Goal: Information Seeking & Learning: Find specific fact

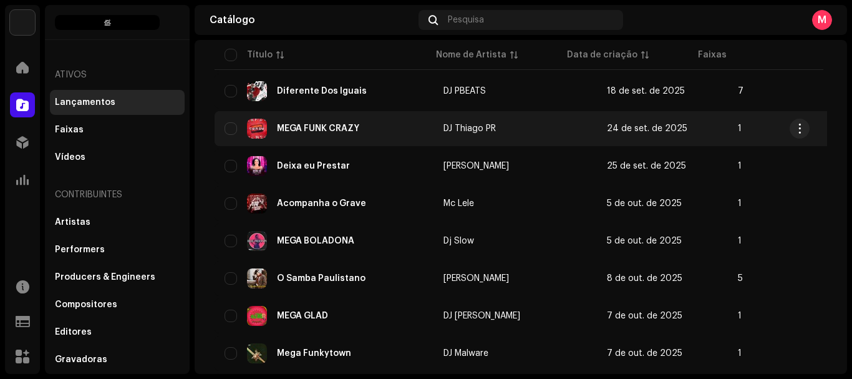
click at [327, 128] on div "MEGA FUNK CRAZY" at bounding box center [318, 128] width 82 height 9
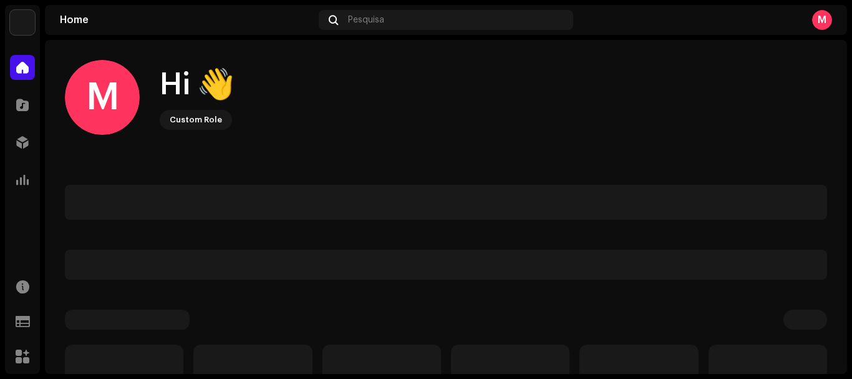
click at [345, 378] on div "The Home Music Home Catálogo Distribuição Análise Recursos Support Forms Market…" at bounding box center [426, 189] width 852 height 379
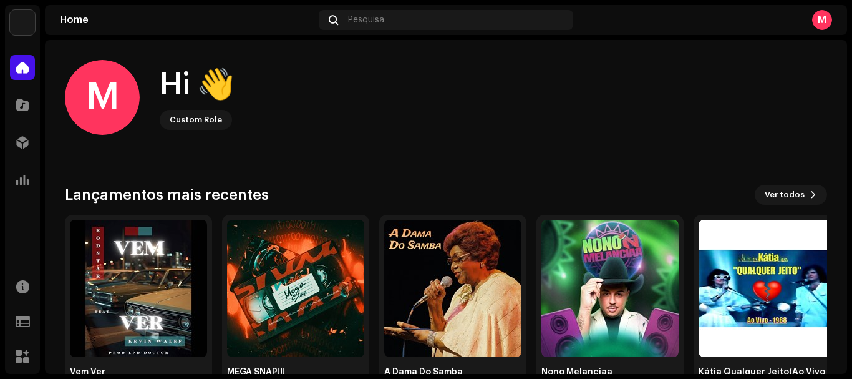
click at [480, 90] on div "M Hi 👋 Custom Role" at bounding box center [446, 97] width 762 height 75
click at [22, 101] on span at bounding box center [22, 105] width 12 height 10
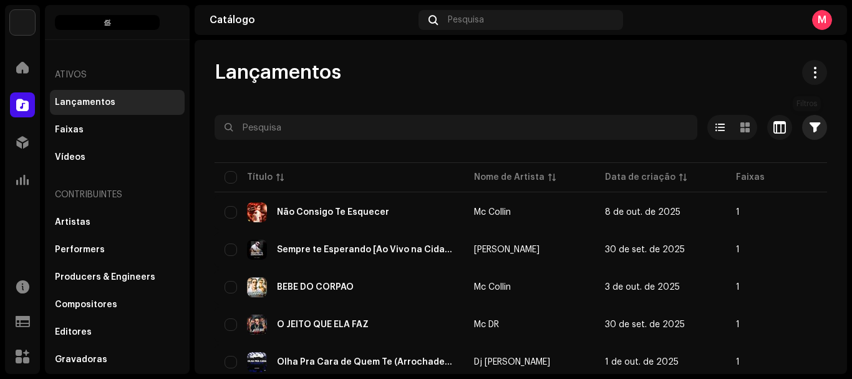
click at [810, 134] on button "button" at bounding box center [814, 127] width 25 height 25
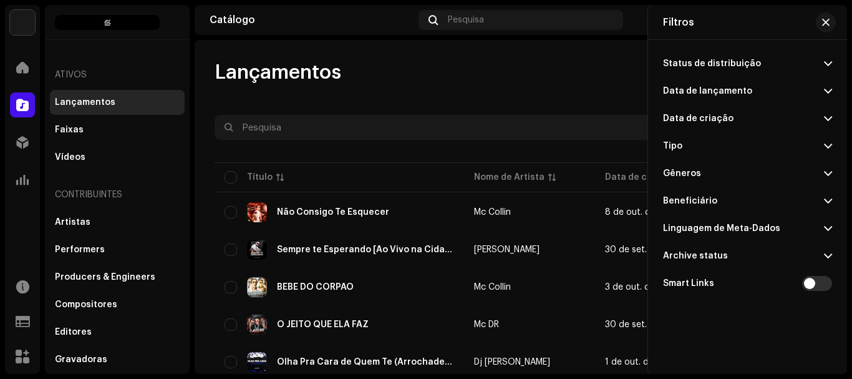
click at [769, 94] on p-accordion-header "Data de lançamento" at bounding box center [747, 90] width 169 height 27
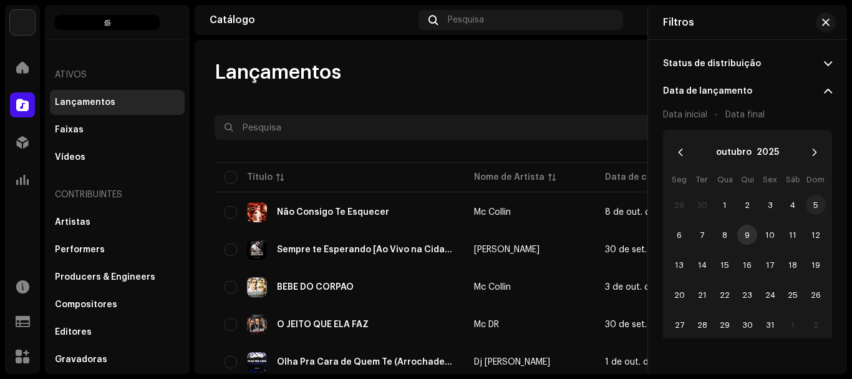
click at [814, 211] on span "5" at bounding box center [816, 205] width 20 height 20
click at [814, 232] on span "12" at bounding box center [816, 235] width 20 height 20
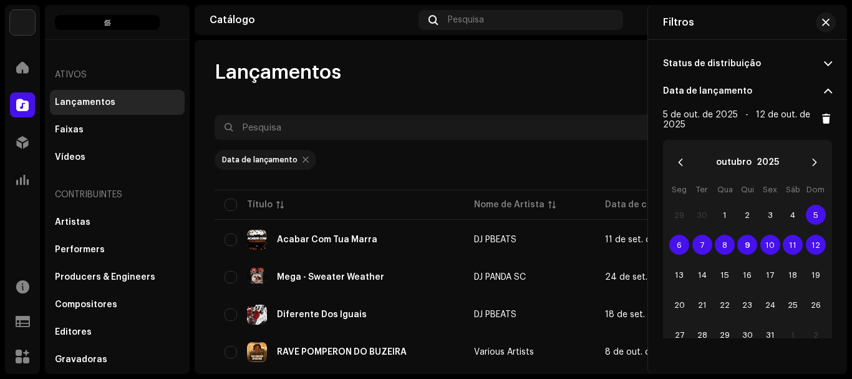
click at [791, 245] on span "11" at bounding box center [793, 245] width 20 height 20
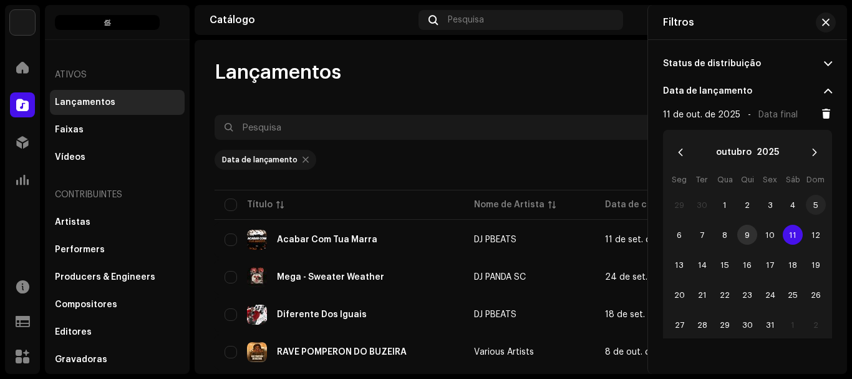
click at [813, 205] on span "5" at bounding box center [816, 205] width 20 height 20
click at [788, 230] on span "11" at bounding box center [793, 235] width 20 height 20
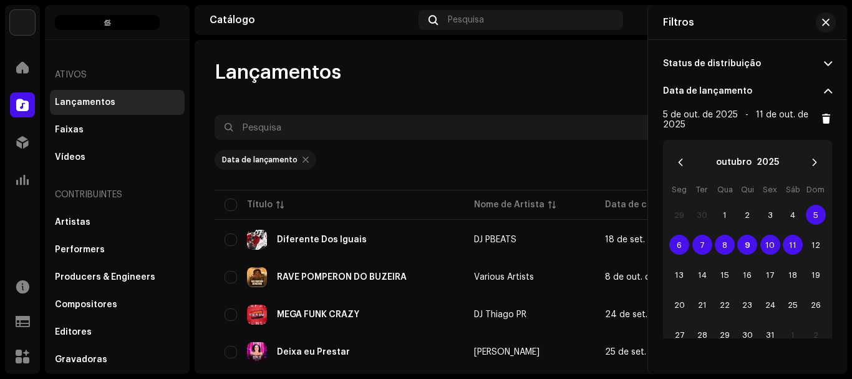
click at [538, 80] on div "Lançamentos" at bounding box center [521, 72] width 613 height 25
click at [829, 25] on span "button" at bounding box center [825, 22] width 7 height 10
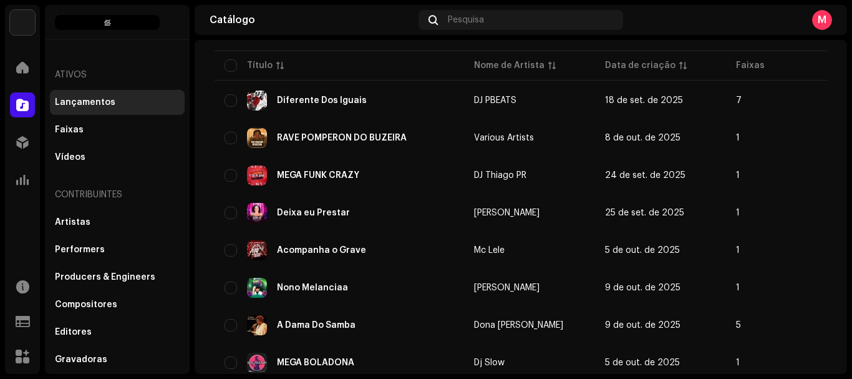
scroll to position [140, 0]
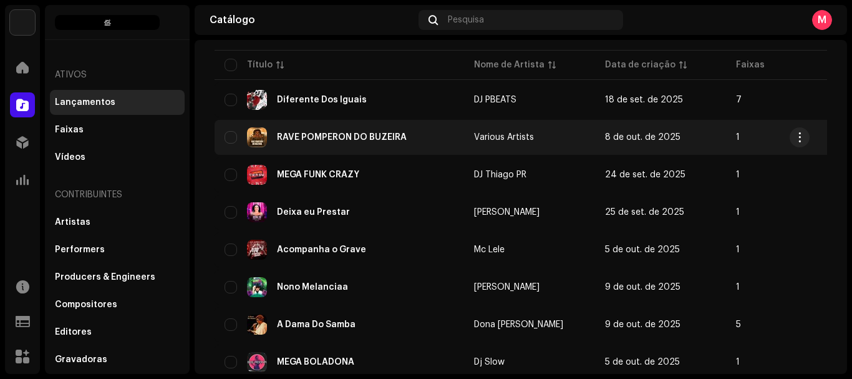
click at [347, 130] on div "RAVE POMPERON DO BUZEIRA" at bounding box center [340, 137] width 230 height 20
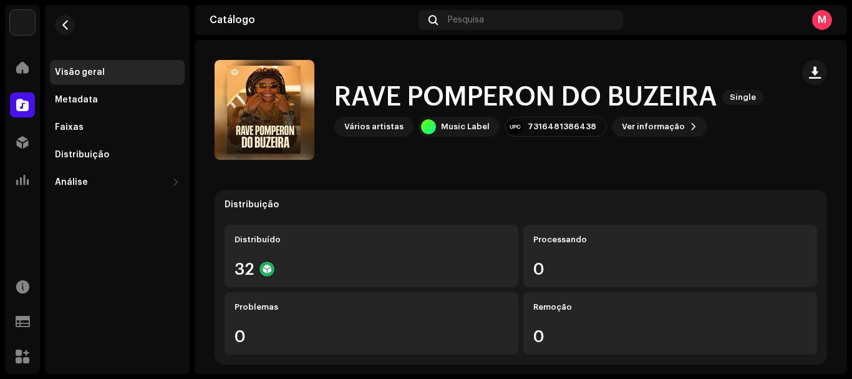
click at [639, 137] on div "RAVE POMPERON DO BUZEIRA Single Vários artistas Music Label 7316481386438 Ver i…" at bounding box center [499, 110] width 568 height 100
click at [639, 135] on span "Ver informação" at bounding box center [653, 126] width 63 height 25
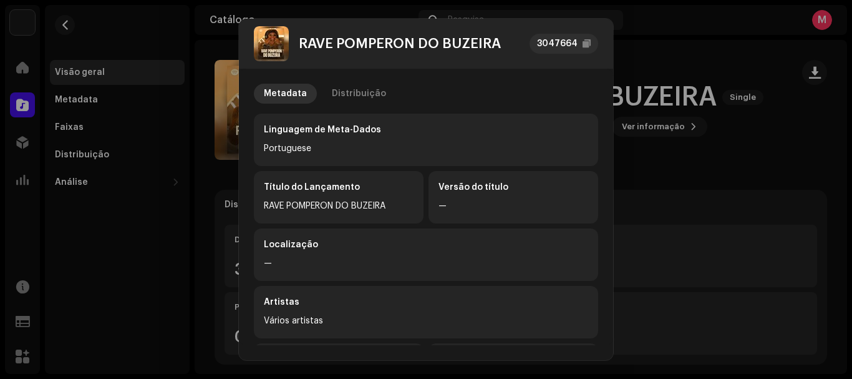
click at [341, 42] on div "RAVE POMPERON DO BUZEIRA" at bounding box center [400, 43] width 202 height 15
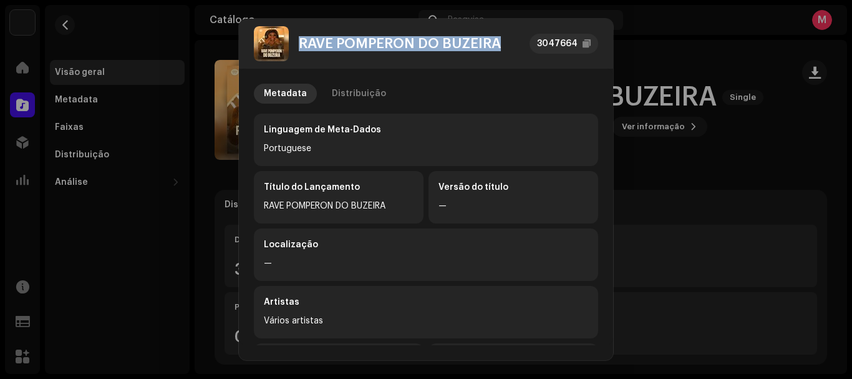
click at [341, 42] on div "RAVE POMPERON DO BUZEIRA" at bounding box center [400, 43] width 202 height 15
copy div "RAVE POMPERON DO BUZEIRA"
click at [341, 98] on div "Distribuição" at bounding box center [359, 94] width 54 height 20
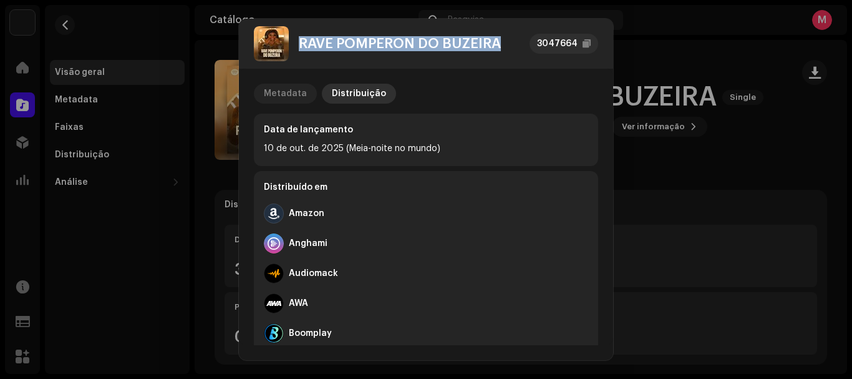
click at [296, 87] on div "Metadata" at bounding box center [285, 94] width 43 height 20
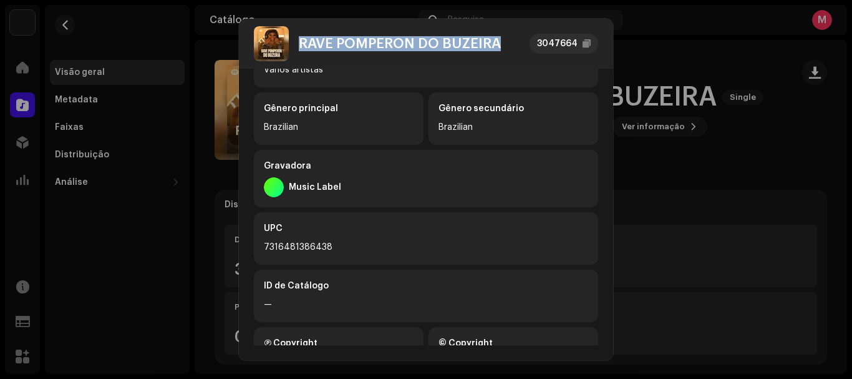
scroll to position [315, 0]
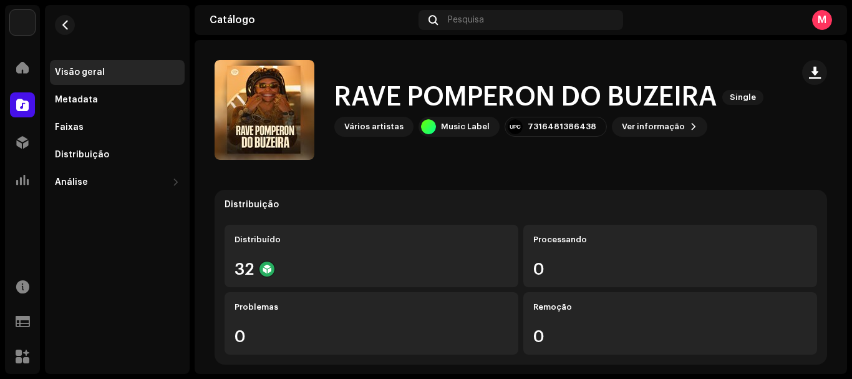
click at [675, 180] on div "RAVE POMPERON DO BUZEIRA 3047664 Metadata Distribuição Linguagem de Meta-Dados …" at bounding box center [426, 189] width 852 height 379
click at [355, 122] on div "Vários artistas" at bounding box center [373, 127] width 59 height 10
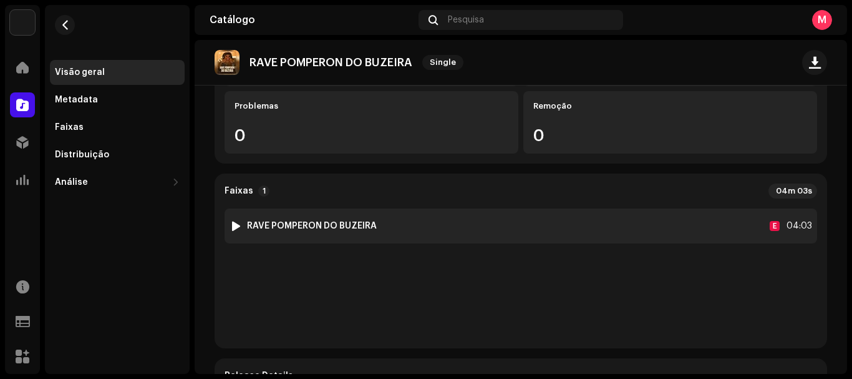
scroll to position [0, 0]
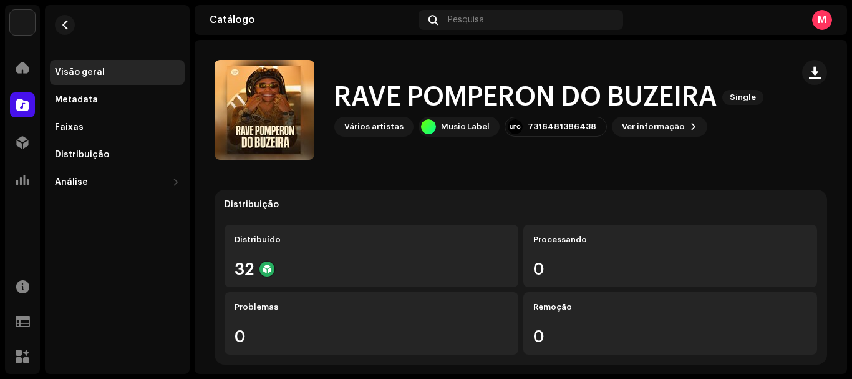
click at [384, 130] on div "Vários artistas" at bounding box center [373, 127] width 59 height 10
click at [345, 110] on h1 "RAVE POMPERON DO BUZEIRA" at bounding box center [525, 97] width 383 height 29
click at [649, 123] on span "Ver informação" at bounding box center [653, 126] width 63 height 25
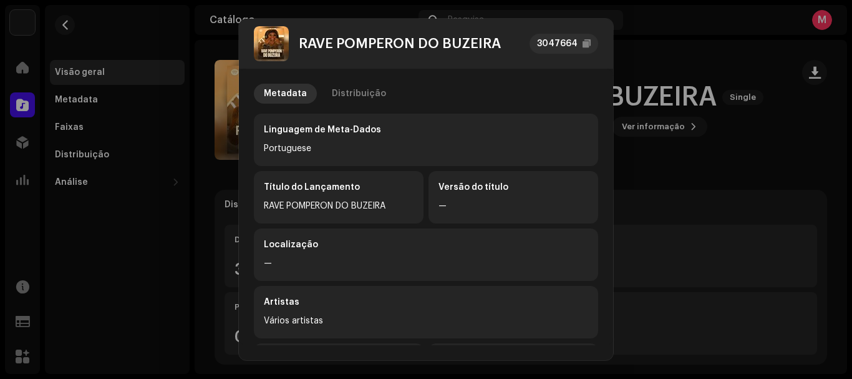
scroll to position [1, 0]
click at [352, 100] on div "Distribuição" at bounding box center [359, 93] width 54 height 20
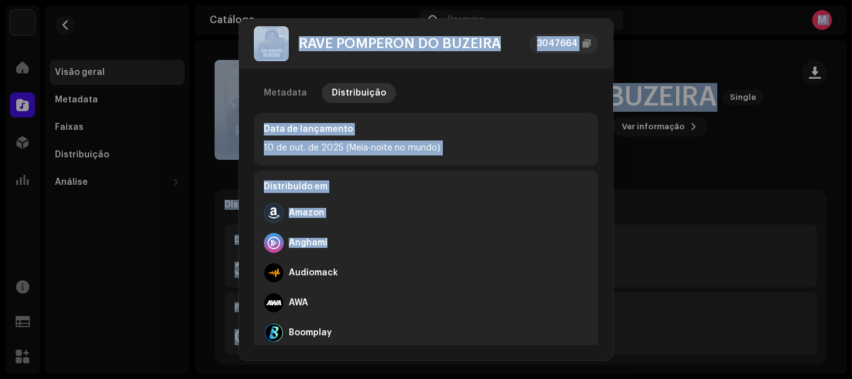
drag, startPoint x: 465, startPoint y: 243, endPoint x: 530, endPoint y: -75, distance: 325.3
click at [530, 0] on html "The Home Music Home Catálogo Distribuição Análise Recursos Support Forms Market…" at bounding box center [426, 189] width 852 height 379
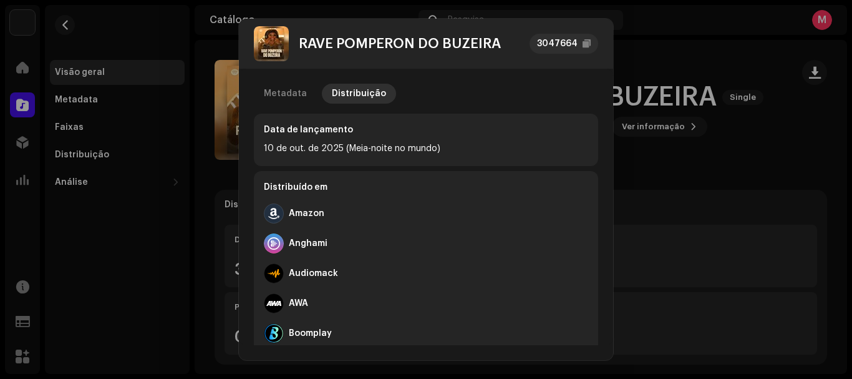
click at [492, 319] on div "Boomplay" at bounding box center [426, 333] width 324 height 30
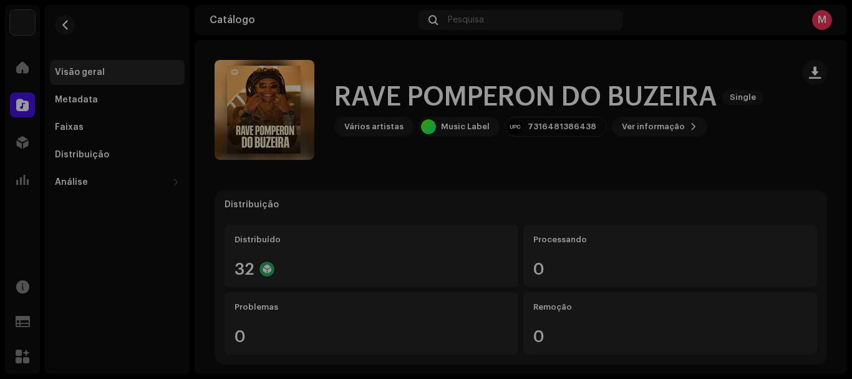
click at [722, 188] on div "RAVE POMPERON DO BUZEIRA 3047664 Metadata Distribuição Data de lançamento [DATE…" at bounding box center [426, 189] width 852 height 379
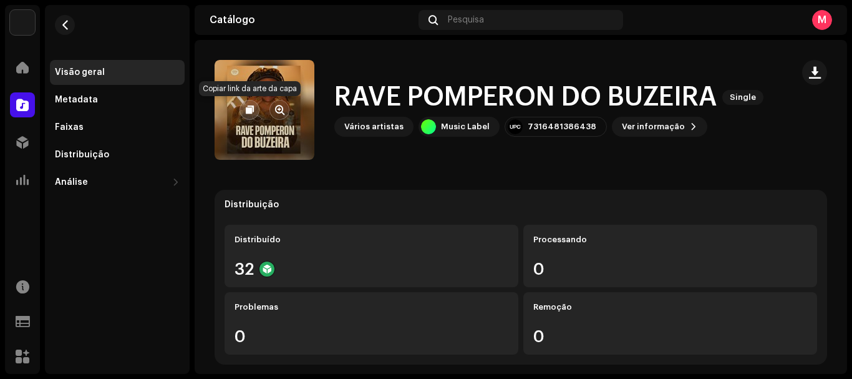
click at [255, 118] on button "button" at bounding box center [250, 110] width 20 height 20
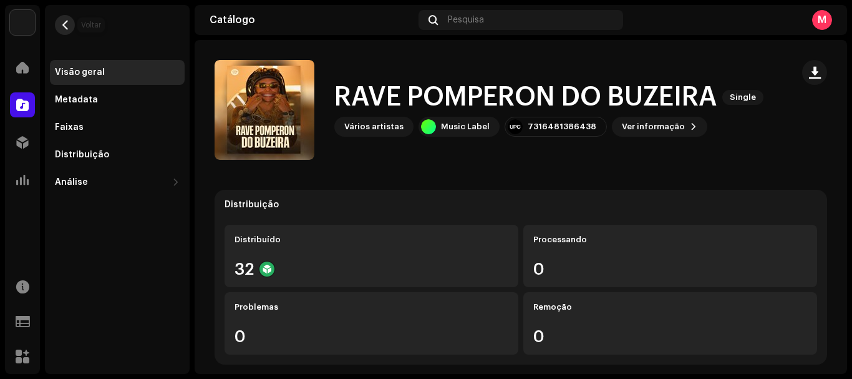
click at [66, 24] on span "button" at bounding box center [65, 25] width 9 height 10
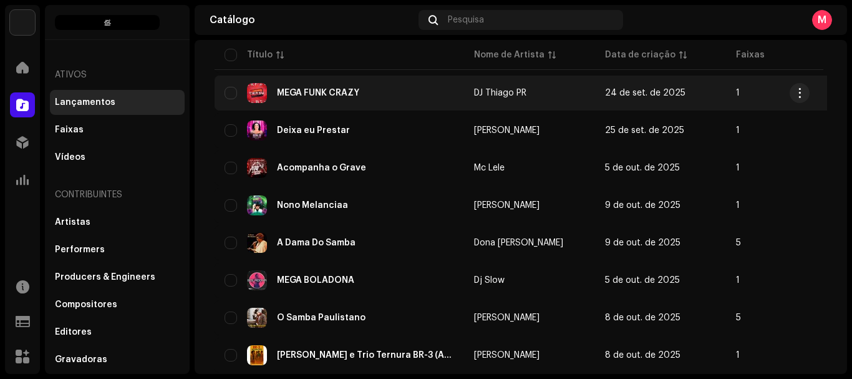
click at [339, 101] on div "MEGA FUNK CRAZY" at bounding box center [340, 93] width 230 height 20
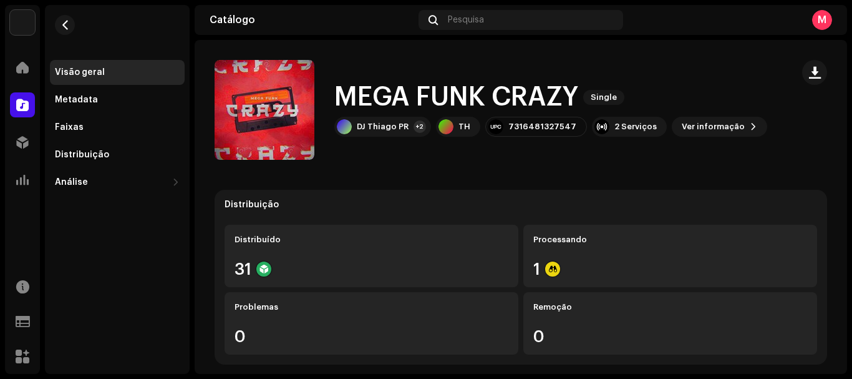
click at [381, 94] on h1 "MEGA FUNK CRAZY" at bounding box center [456, 97] width 244 height 29
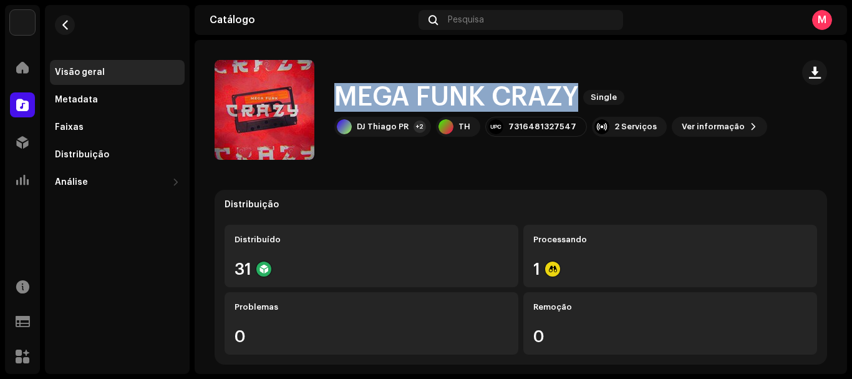
click at [381, 94] on h1 "MEGA FUNK CRAZY" at bounding box center [456, 97] width 244 height 29
copy div "MEGA FUNK CRAZY Single"
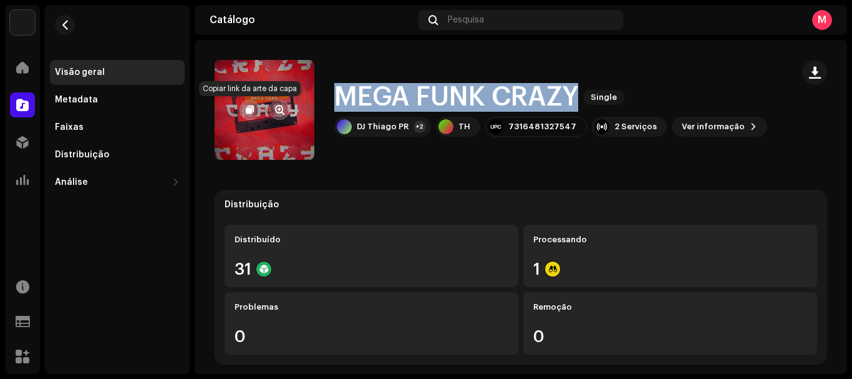
click at [250, 110] on span "button" at bounding box center [250, 110] width 8 height 10
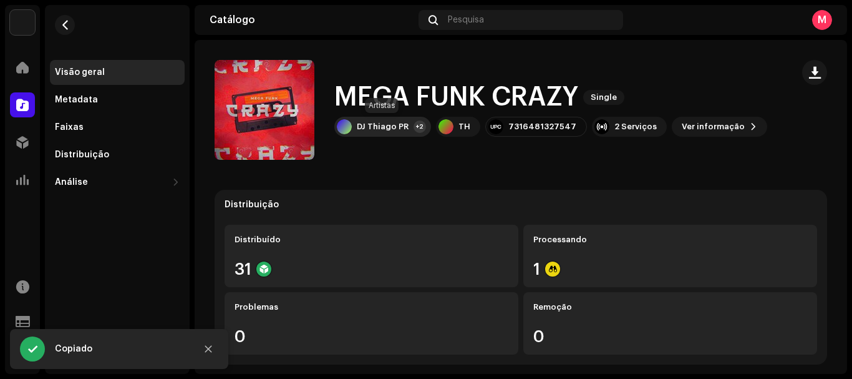
click at [378, 129] on div "DJ Thiago PR" at bounding box center [383, 127] width 52 height 10
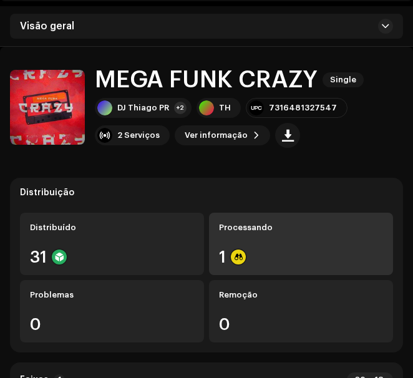
scroll to position [42, 0]
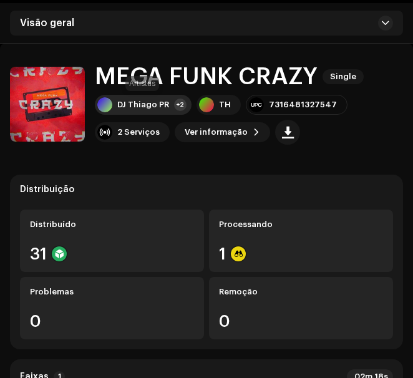
click at [162, 101] on div "DJ Thiago PR" at bounding box center [143, 105] width 52 height 10
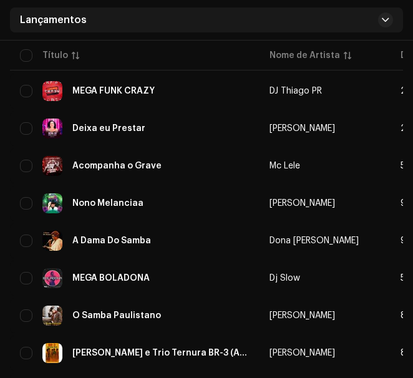
scroll to position [303, 0]
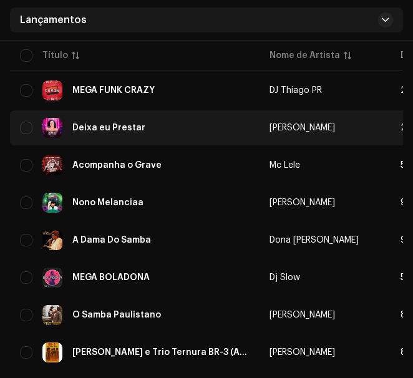
click at [149, 134] on div "Deixa eu Prestar" at bounding box center [135, 128] width 230 height 20
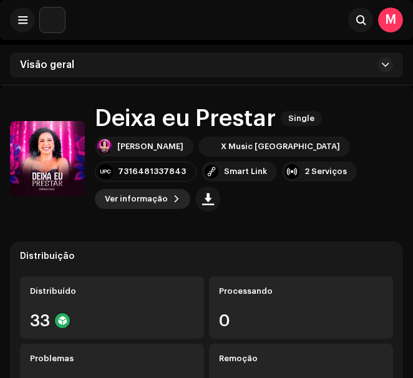
click at [168, 187] on span "Ver informação" at bounding box center [136, 199] width 63 height 25
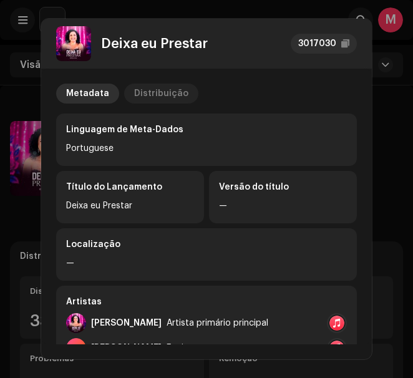
click at [164, 89] on div "Distribuição" at bounding box center [161, 94] width 54 height 20
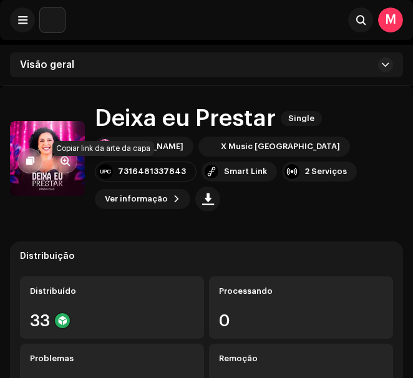
click at [25, 148] on button "button" at bounding box center [29, 160] width 25 height 25
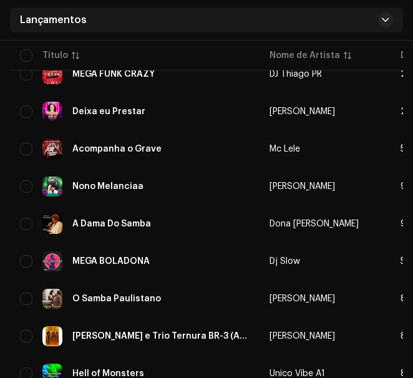
scroll to position [319, 0]
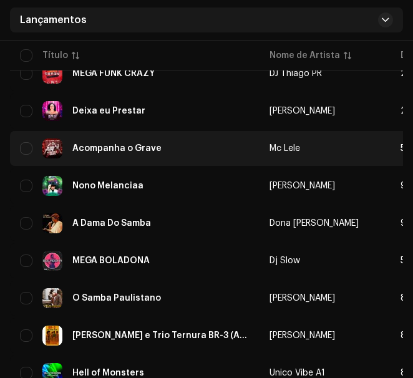
click at [148, 153] on div "Acompanha o Grave" at bounding box center [135, 148] width 230 height 20
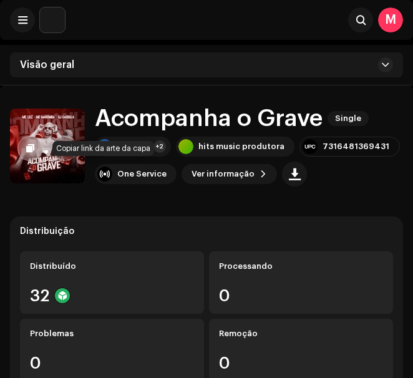
click at [39, 150] on button "button" at bounding box center [29, 148] width 25 height 25
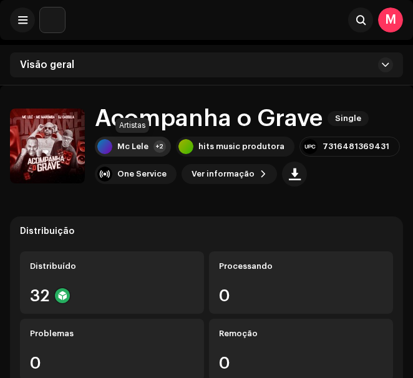
click at [138, 146] on div "Mc Lele" at bounding box center [132, 147] width 31 height 10
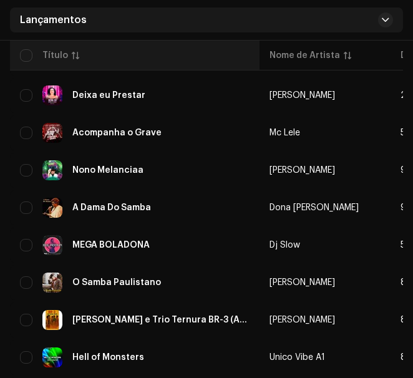
scroll to position [367, 0]
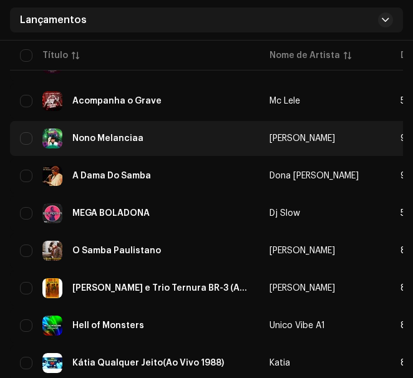
click at [94, 132] on div "Nono Melanciaa" at bounding box center [135, 139] width 230 height 20
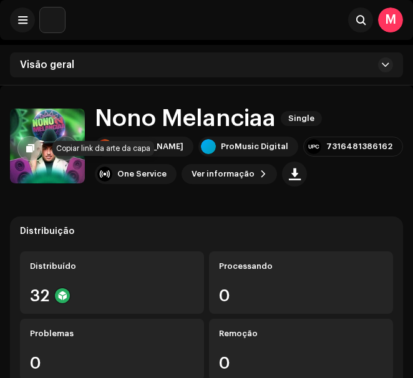
click at [32, 150] on span "button" at bounding box center [30, 148] width 8 height 10
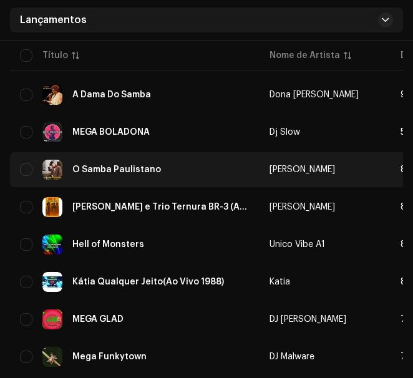
scroll to position [449, 0]
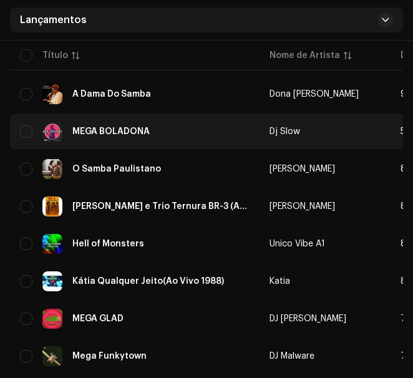
click at [145, 136] on div "MEGA BOLADONA" at bounding box center [135, 132] width 230 height 20
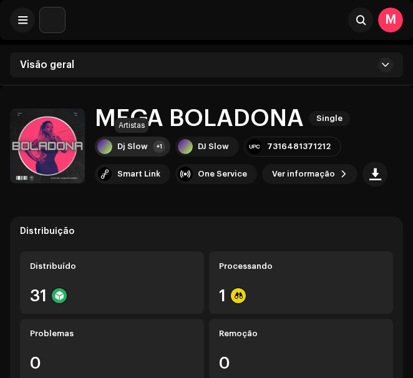
click at [130, 145] on div "Dj Slow" at bounding box center [132, 147] width 31 height 10
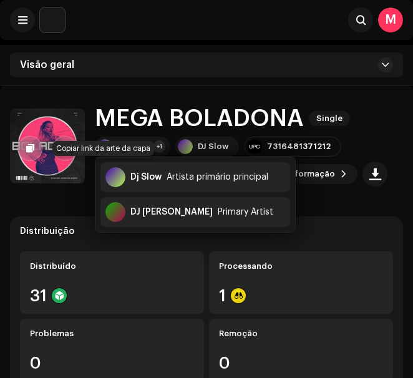
click at [31, 153] on span "button" at bounding box center [30, 148] width 8 height 10
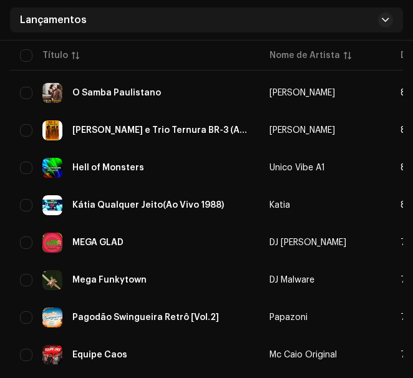
scroll to position [527, 0]
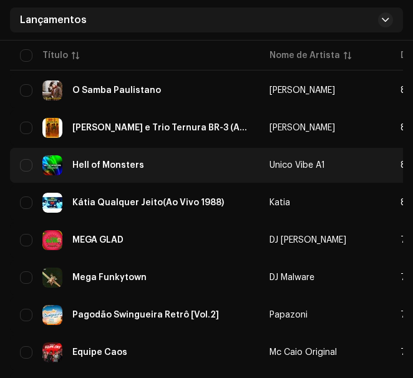
click at [163, 161] on div "Hell of Monsters" at bounding box center [135, 165] width 230 height 20
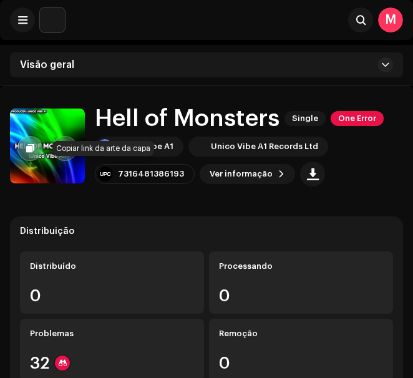
click at [22, 154] on button "button" at bounding box center [29, 148] width 25 height 25
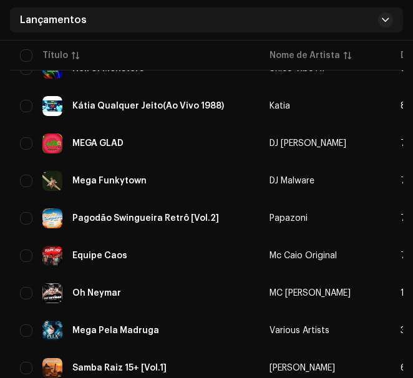
scroll to position [624, 0]
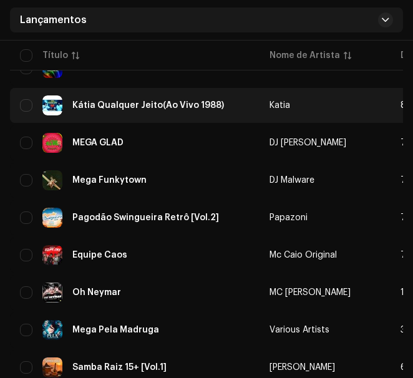
click at [184, 111] on div "Kátia Qualquer Jeito(Ao Vivo 1988)" at bounding box center [135, 105] width 230 height 20
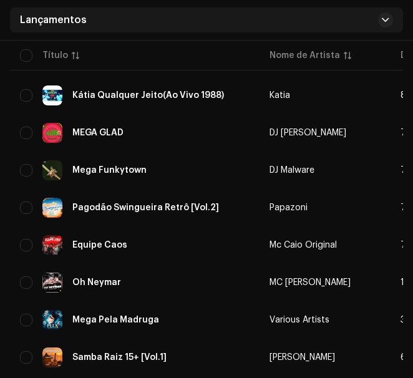
scroll to position [636, 0]
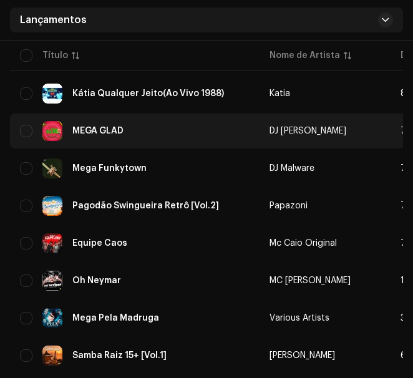
click at [85, 132] on div "MEGA GLAD" at bounding box center [97, 131] width 51 height 9
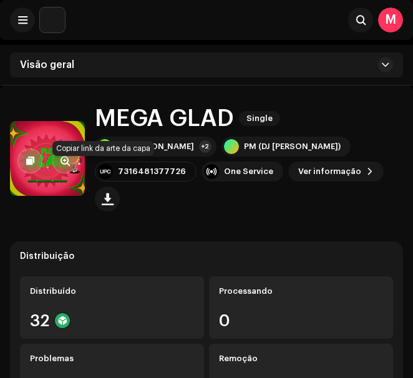
click at [28, 156] on span "button" at bounding box center [30, 161] width 8 height 10
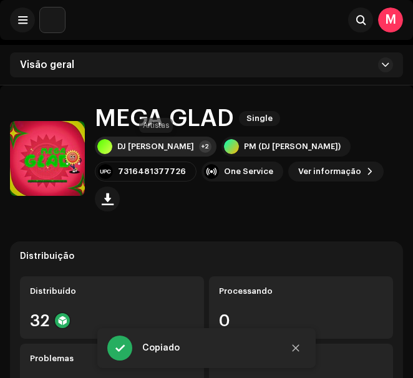
click at [172, 141] on div "DJ [PERSON_NAME] +2" at bounding box center [156, 147] width 122 height 20
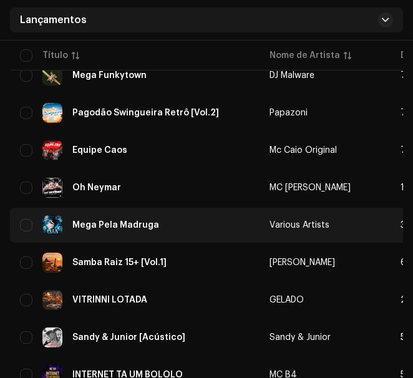
scroll to position [726, 0]
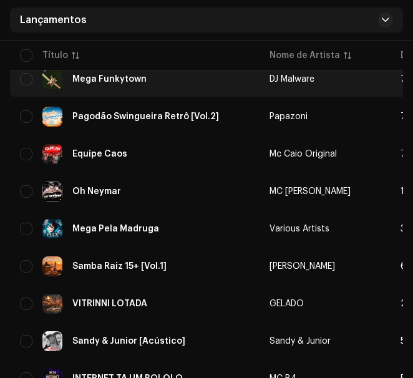
click at [123, 83] on div "Mega Funkytown" at bounding box center [109, 79] width 74 height 9
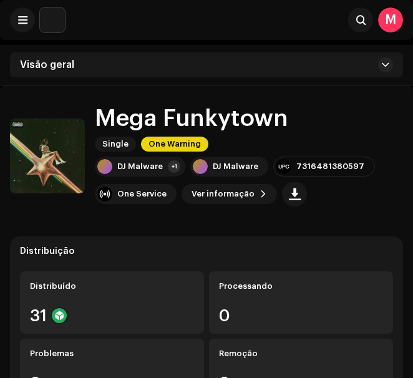
click at [131, 116] on h1 "Mega Funkytown" at bounding box center [191, 118] width 193 height 26
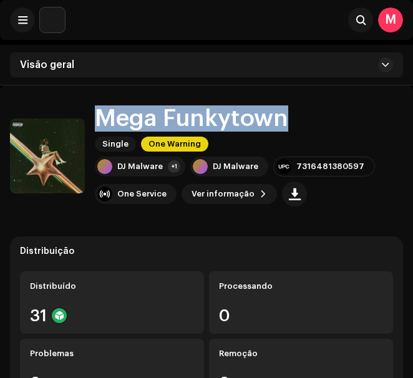
click at [131, 116] on h1 "Mega Funkytown" at bounding box center [191, 118] width 193 height 26
copy div "Mega Funkytown Single One Warning"
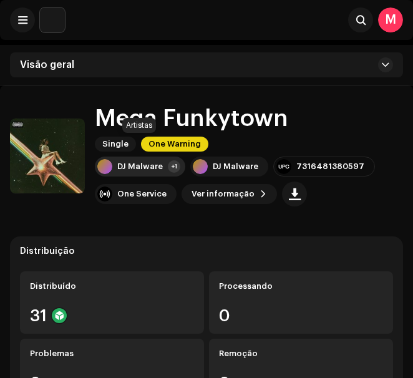
click at [153, 157] on div "DJ Malware +1" at bounding box center [140, 167] width 90 height 20
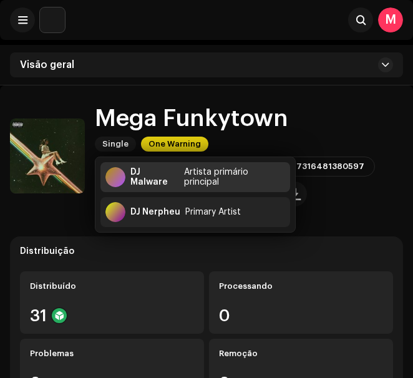
click at [147, 182] on div "DJ Malware" at bounding box center [154, 177] width 49 height 20
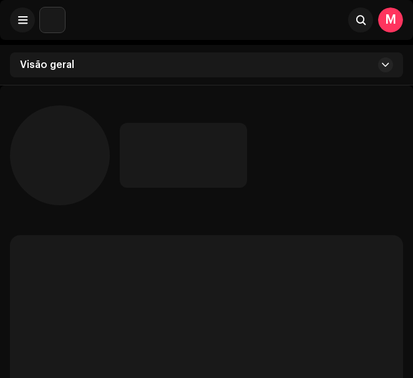
click at [147, 182] on p-skeleton at bounding box center [183, 155] width 127 height 65
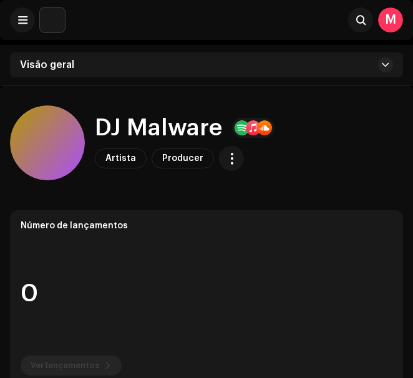
click at [133, 122] on h1 "DJ Malware" at bounding box center [158, 128] width 127 height 26
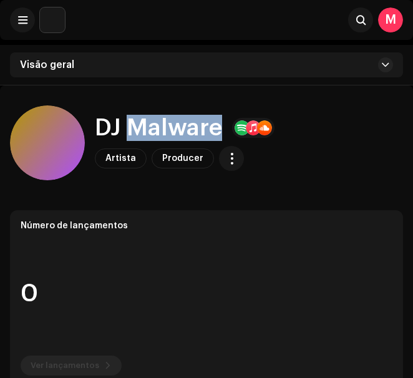
click at [133, 122] on h1 "DJ Malware" at bounding box center [158, 128] width 127 height 26
copy h1 "DJ Malware"
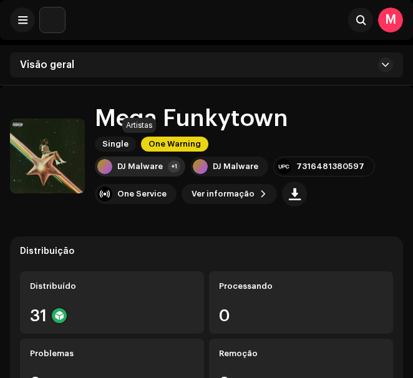
click at [156, 162] on div "DJ Malware" at bounding box center [140, 167] width 46 height 10
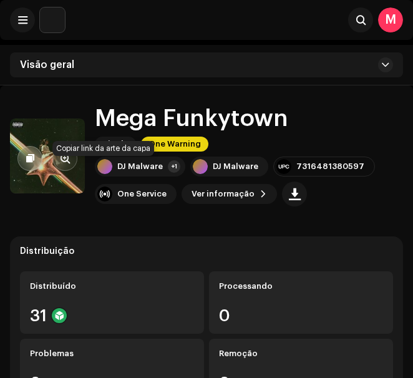
click at [22, 152] on button "button" at bounding box center [29, 158] width 25 height 25
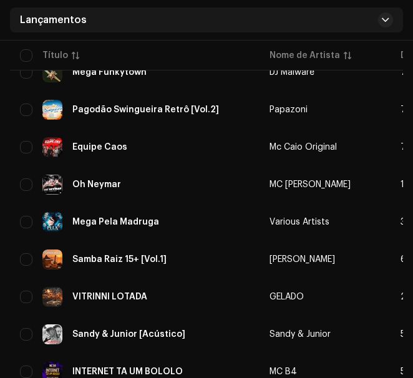
scroll to position [736, 0]
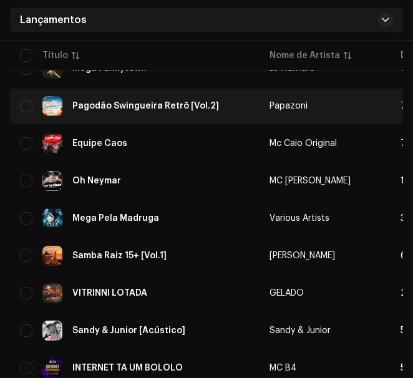
click at [178, 104] on div "Pagodão Swingueira Retrô [Vol.2]" at bounding box center [145, 106] width 147 height 9
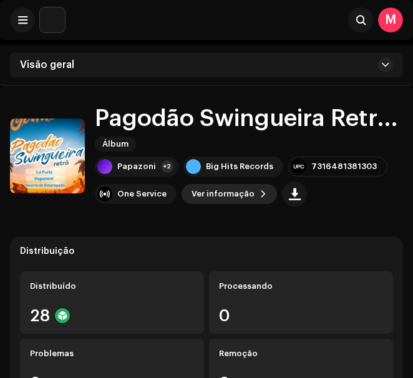
click at [241, 195] on span "Ver informação" at bounding box center [223, 194] width 63 height 25
click at [383, 166] on div "Pagodão Swingueira Retrô [Vol.2] 3046305 Metadata Distribuição Linguagem de Met…" at bounding box center [206, 189] width 413 height 378
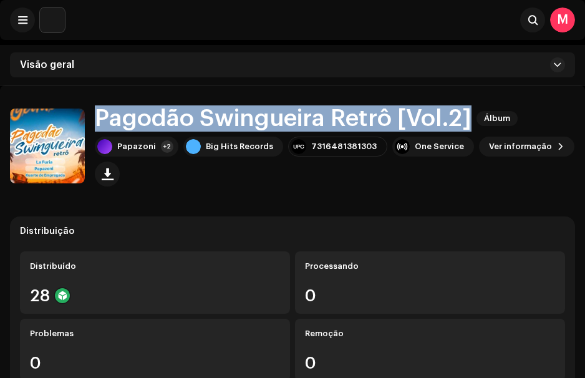
drag, startPoint x: 473, startPoint y: 115, endPoint x: 98, endPoint y: 110, distance: 375.0
click at [98, 110] on h1 "Pagodão Swingueira Retrô [Vol.2]" at bounding box center [283, 118] width 377 height 26
copy h1 "Pagodão Swingueira Retrô [Vol.2]"
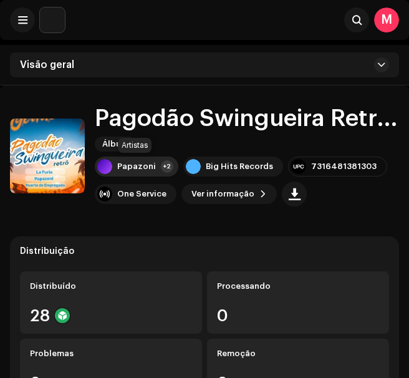
click at [157, 163] on div "Papazoni +2" at bounding box center [137, 167] width 84 height 20
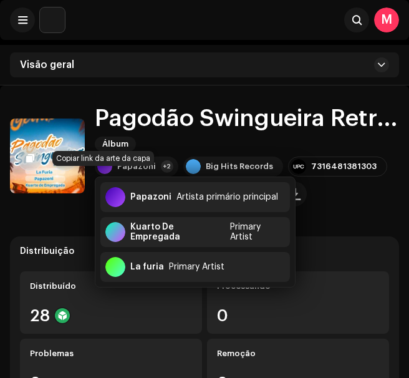
click at [26, 154] on span "button" at bounding box center [30, 158] width 8 height 10
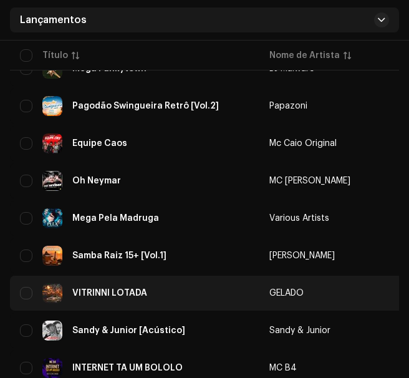
scroll to position [737, 0]
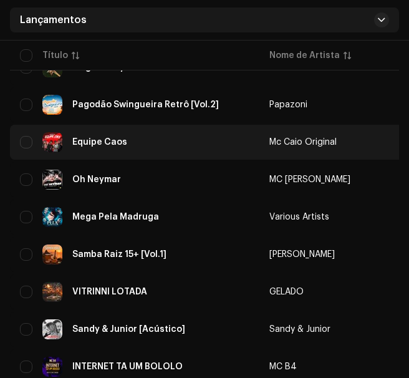
click at [175, 135] on div "Equipe Caos" at bounding box center [135, 142] width 230 height 20
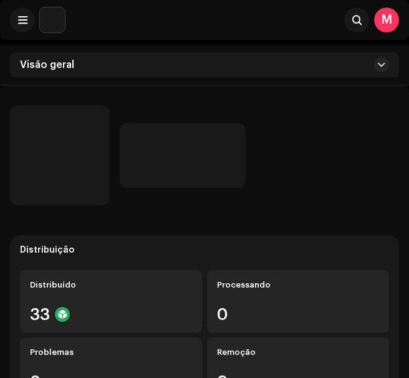
click at [251, 238] on div "Distribuição Distribuído 33 Processando 0 Problemas 0 Remoção 0" at bounding box center [204, 322] width 389 height 175
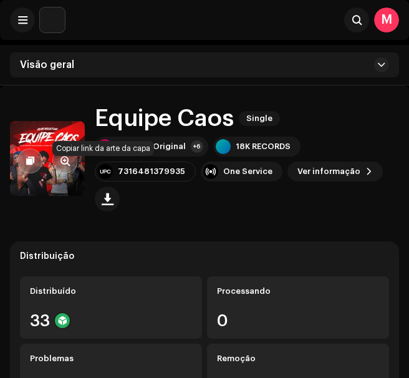
click at [26, 154] on button "button" at bounding box center [29, 160] width 25 height 25
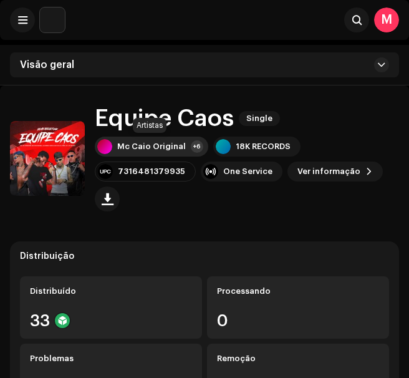
click at [148, 150] on div "Mc Caio Original" at bounding box center [151, 147] width 69 height 10
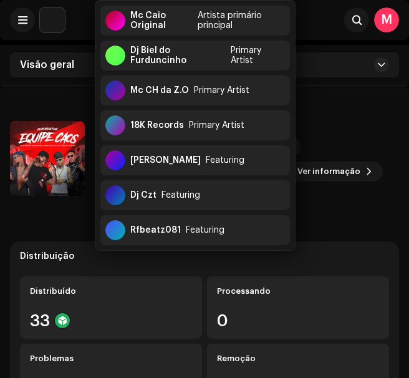
click at [366, 183] on div "Mc Caio Original +6 18K RECORDS 7316481379935 One Service Ver informação" at bounding box center [247, 174] width 304 height 75
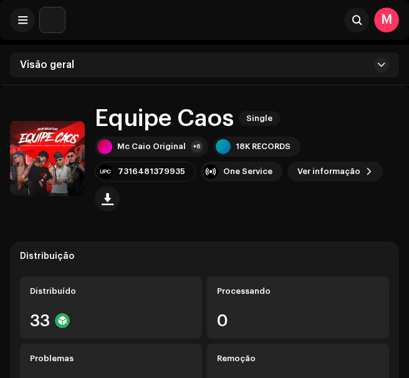
click at [366, 183] on div "Mc Caio Original +6 18K RECORDS 7316481379935 One Service Ver informação" at bounding box center [247, 174] width 304 height 75
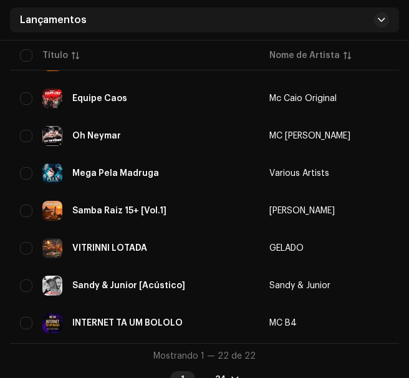
scroll to position [780, 0]
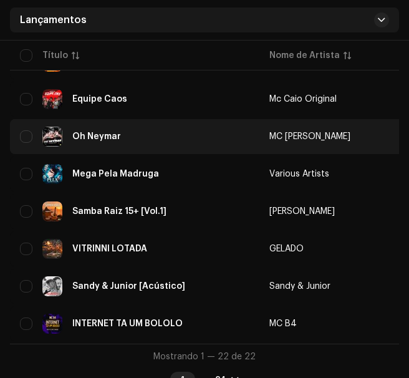
click at [112, 143] on div "Oh Neymar" at bounding box center [135, 137] width 230 height 20
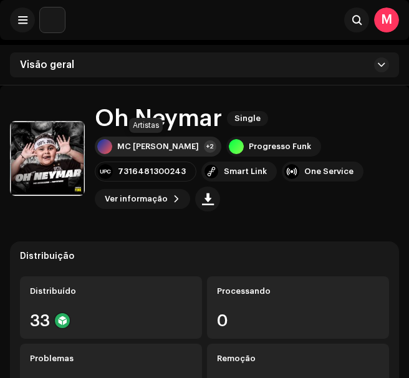
click at [158, 153] on div "MC [PERSON_NAME] +2" at bounding box center [158, 147] width 127 height 20
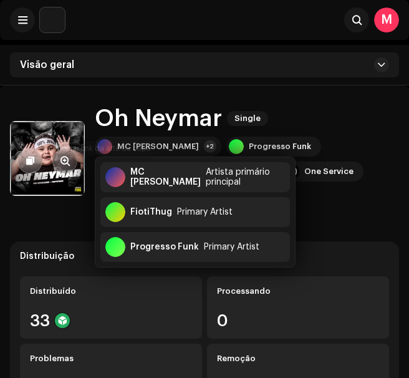
click at [26, 148] on button "button" at bounding box center [29, 160] width 25 height 25
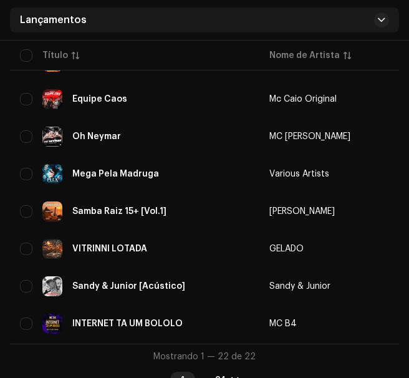
scroll to position [796, 0]
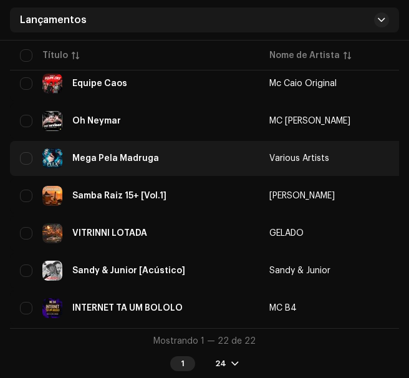
click at [138, 155] on div "Mega Pela Madruga" at bounding box center [115, 158] width 87 height 9
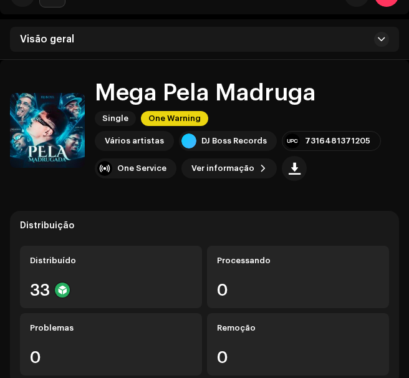
scroll to position [28, 0]
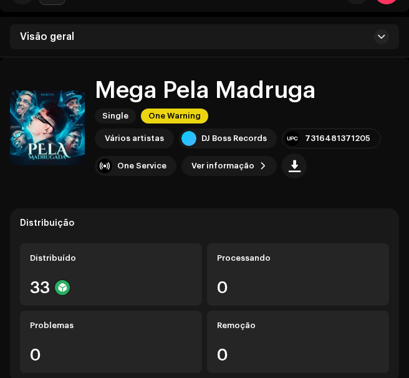
click at [125, 137] on div "Vários artistas" at bounding box center [134, 139] width 59 height 10
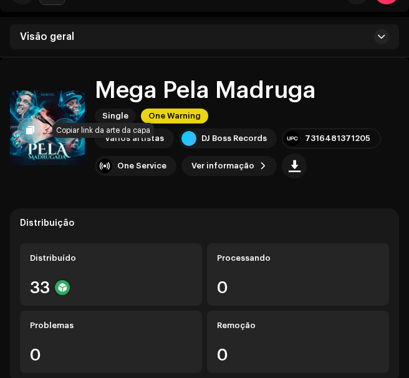
click at [36, 128] on button "button" at bounding box center [29, 130] width 25 height 25
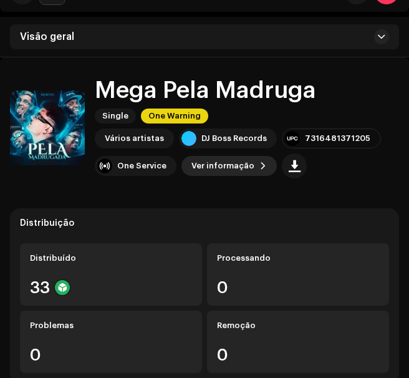
click at [202, 165] on span "Ver informação" at bounding box center [223, 165] width 63 height 25
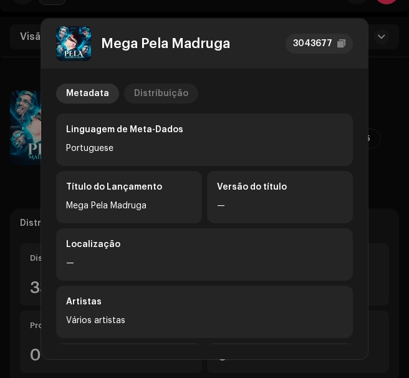
click at [142, 94] on div "Distribuição" at bounding box center [161, 94] width 54 height 20
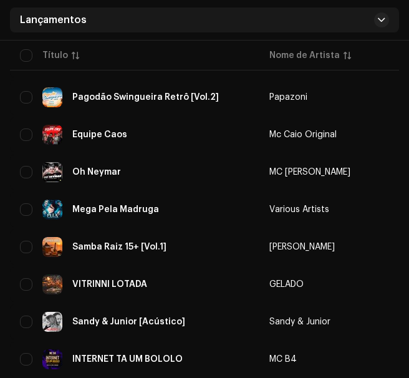
scroll to position [796, 0]
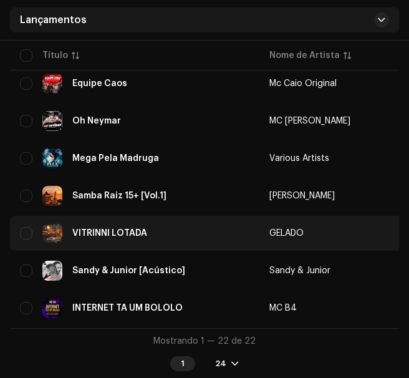
click at [142, 223] on td "VITRINNI LOTADA" at bounding box center [135, 233] width 250 height 35
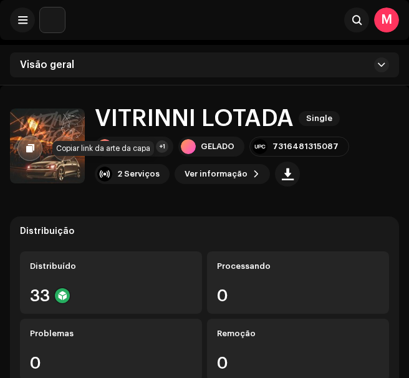
click at [31, 151] on span "button" at bounding box center [30, 148] width 8 height 10
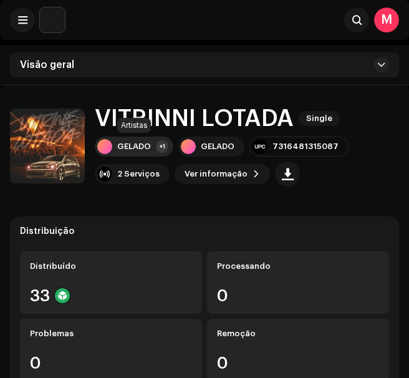
click at [121, 148] on div "GELADO" at bounding box center [134, 147] width 34 height 10
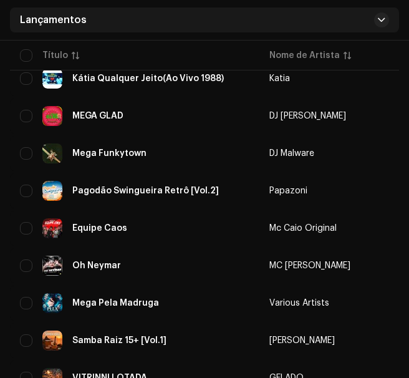
scroll to position [796, 0]
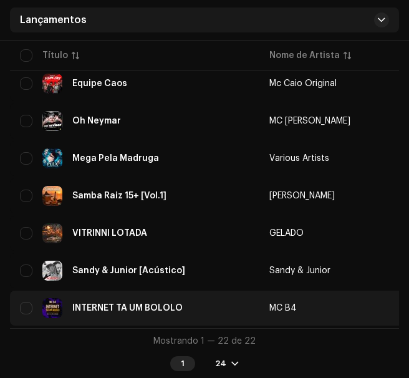
click at [126, 299] on div "INTERNET TA UM BOLOLO" at bounding box center [135, 308] width 230 height 20
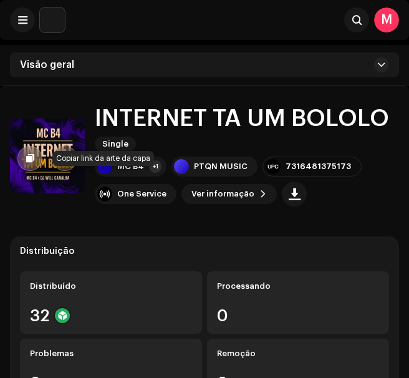
click at [28, 162] on span "button" at bounding box center [30, 158] width 8 height 10
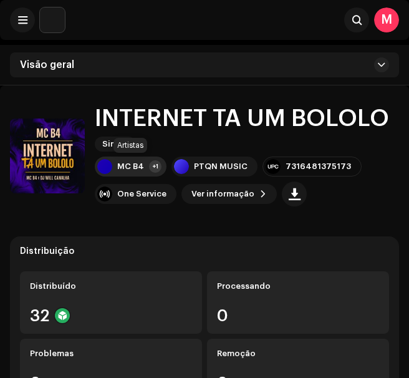
click at [129, 160] on div "MC B4 +1" at bounding box center [131, 167] width 72 height 20
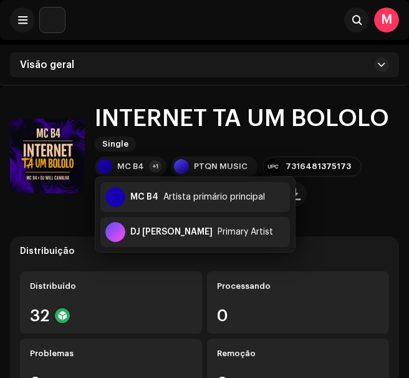
click at [352, 206] on div "MC B4 +1 PTQN MUSIC 7316481375173 One Service Ver informação" at bounding box center [247, 182] width 304 height 50
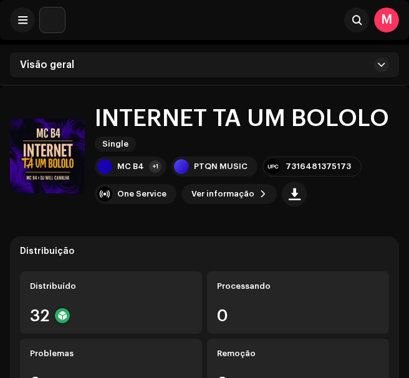
click at [240, 204] on div "MC B4 +1 PTQN MUSIC 7316481375173 One Service Ver informação" at bounding box center [247, 182] width 304 height 50
click at [230, 192] on span "Ver informação" at bounding box center [223, 194] width 63 height 25
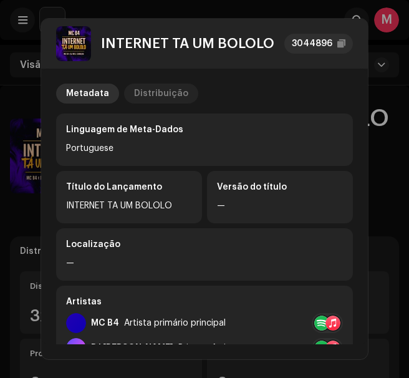
click at [173, 101] on div "Distribuição" at bounding box center [161, 94] width 54 height 20
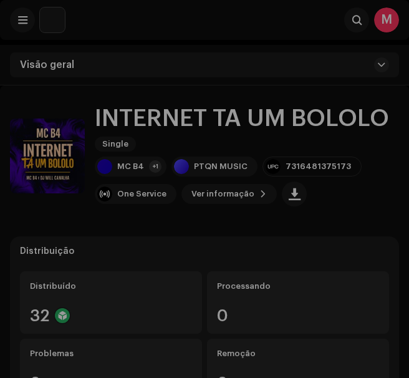
click at [384, 209] on div "INTERNET TA UM BOLOLO 3044896 Metadata Distribuição Data de lançamento [DATE] (…" at bounding box center [204, 189] width 409 height 378
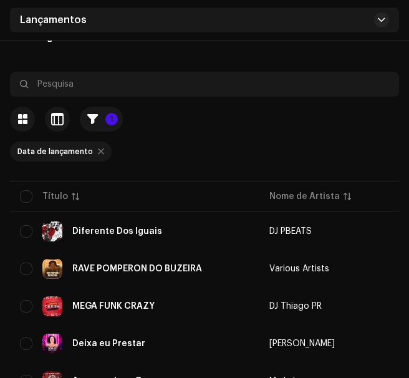
scroll to position [83, 0]
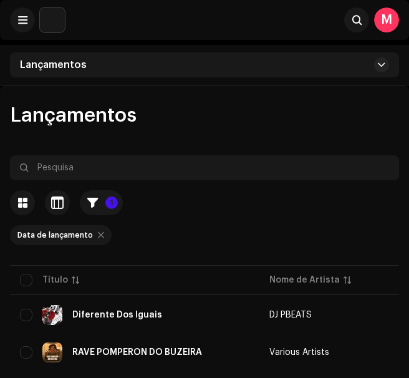
scroll to position [83, 0]
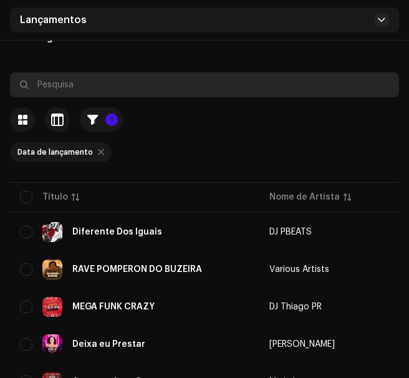
click at [238, 93] on input "text" at bounding box center [204, 84] width 389 height 25
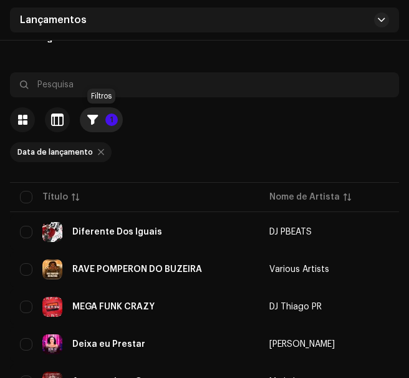
click at [85, 114] on button "1" at bounding box center [101, 119] width 43 height 25
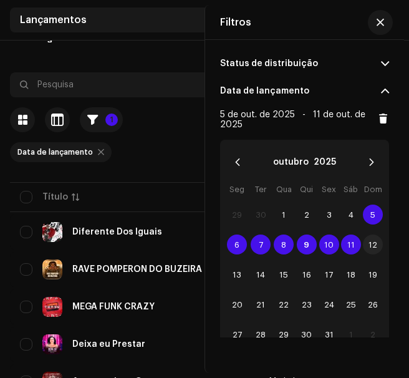
click at [374, 240] on span "12" at bounding box center [373, 245] width 20 height 20
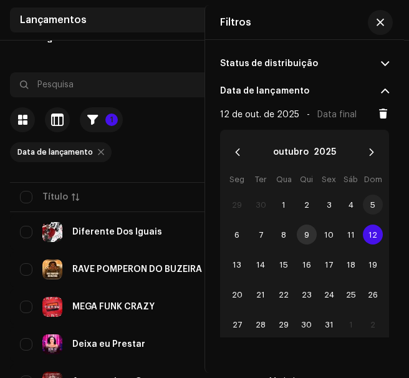
click at [376, 210] on span "5" at bounding box center [373, 205] width 20 height 20
click at [375, 231] on span "12" at bounding box center [373, 235] width 20 height 20
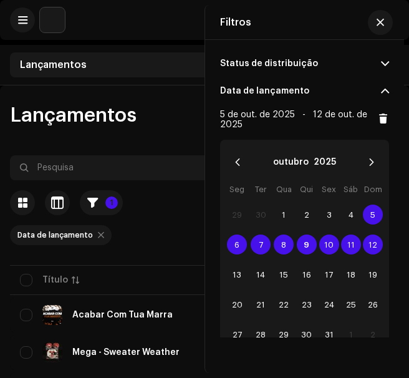
click at [172, 234] on div "Data de lançamento" at bounding box center [204, 235] width 389 height 20
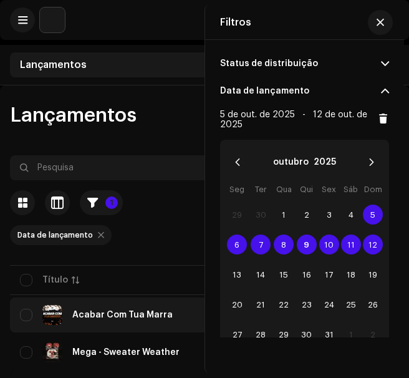
click at [118, 318] on div "Acabar Com Tua Marra" at bounding box center [122, 315] width 100 height 9
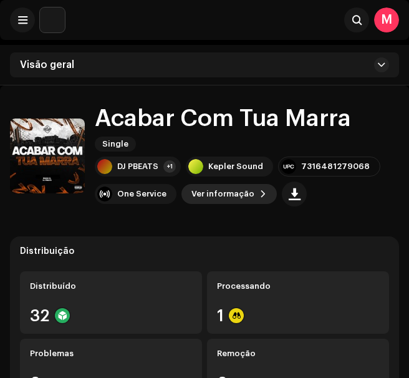
click at [221, 192] on span "Ver informação" at bounding box center [223, 194] width 63 height 25
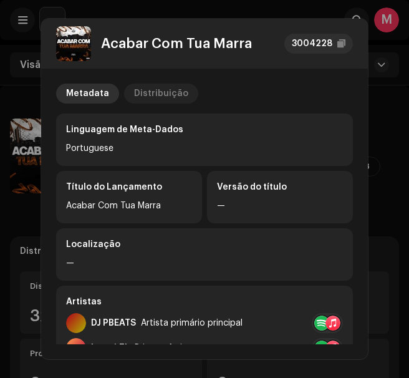
click at [171, 88] on div "Distribuição" at bounding box center [161, 94] width 54 height 20
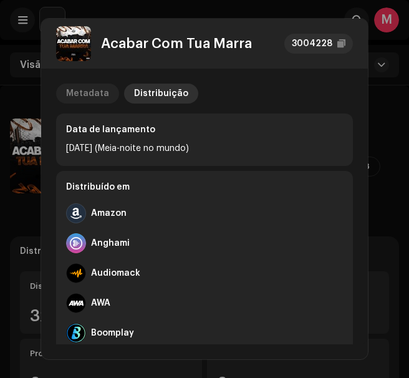
click at [84, 95] on div "Metadata" at bounding box center [87, 94] width 43 height 20
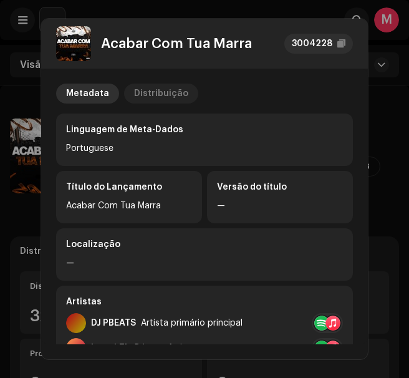
click at [145, 100] on div "Distribuição" at bounding box center [161, 94] width 54 height 20
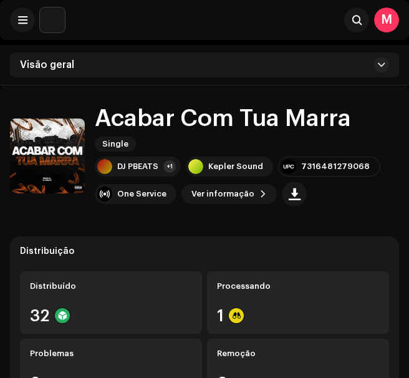
click at [385, 193] on div "Acabar Com Tua Marra 3004228 Metadata Distribuição Data de lançamento 12 de out…" at bounding box center [204, 189] width 409 height 378
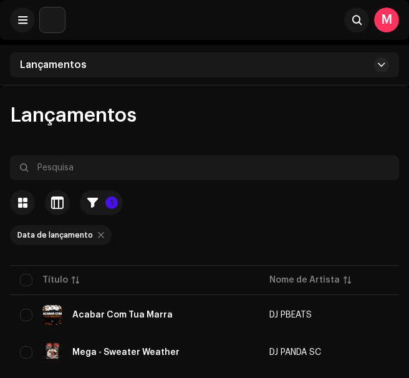
click at [98, 234] on div at bounding box center [101, 235] width 6 height 10
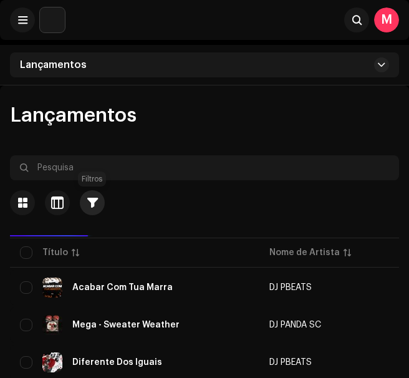
click at [93, 211] on button "button" at bounding box center [92, 202] width 25 height 25
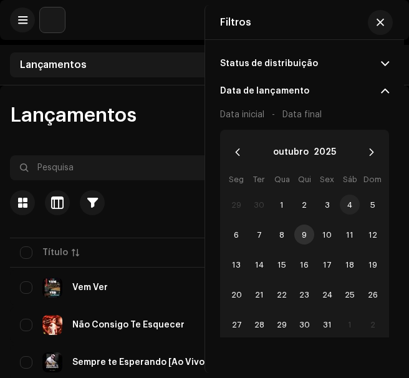
click at [350, 205] on span "4" at bounding box center [350, 205] width 20 height 20
click at [332, 239] on span "10" at bounding box center [328, 235] width 20 height 20
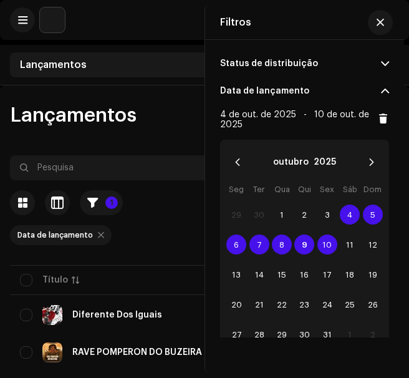
click at [183, 208] on div "1 Selecionado 0 Opções" at bounding box center [204, 185] width 389 height 60
click at [379, 17] on span "button" at bounding box center [380, 22] width 7 height 10
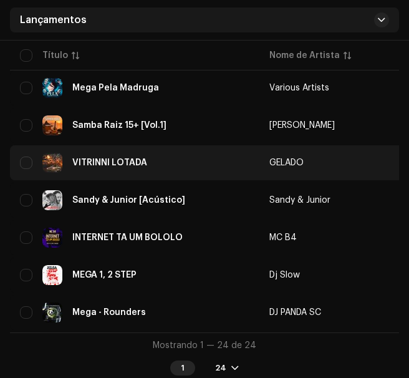
scroll to position [871, 0]
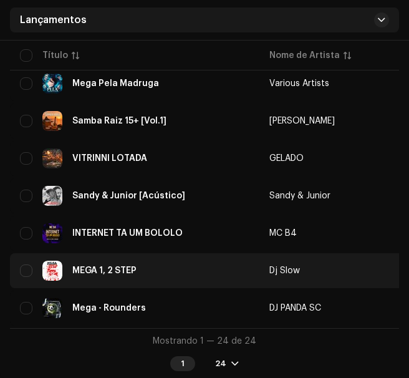
click at [139, 267] on div "MEGA 1, 2 STEP" at bounding box center [135, 271] width 230 height 20
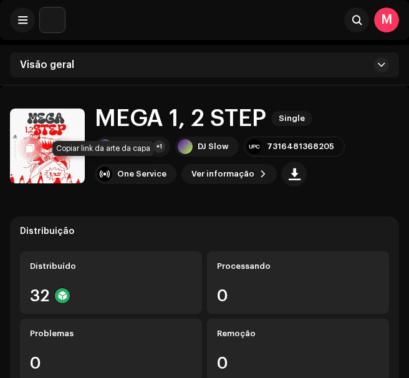
click at [29, 150] on span "button" at bounding box center [30, 148] width 8 height 10
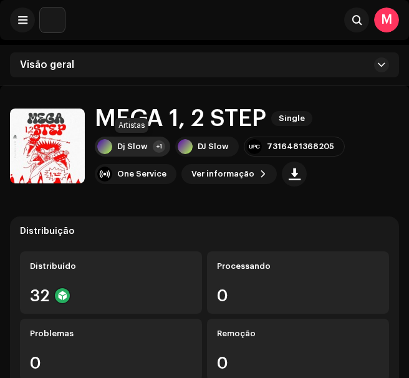
click at [112, 137] on div "Dj Slow +1" at bounding box center [132, 147] width 75 height 20
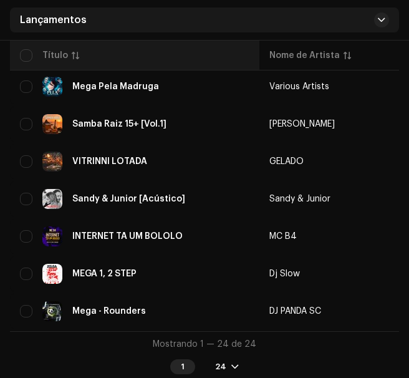
scroll to position [868, 0]
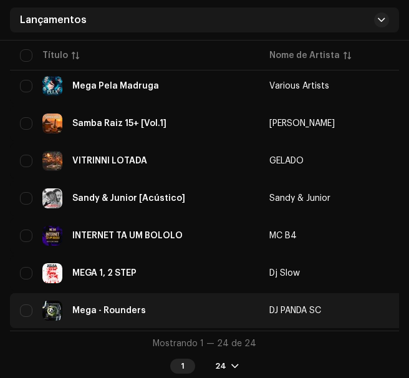
click at [128, 306] on div "Mega - Rounders" at bounding box center [135, 311] width 230 height 20
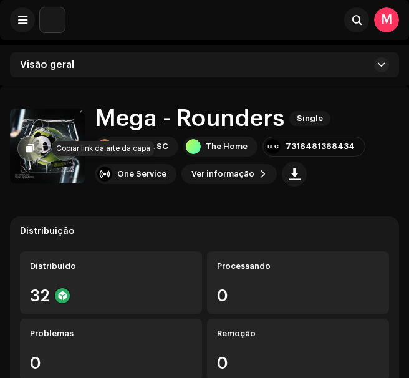
click at [32, 141] on button "button" at bounding box center [29, 148] width 25 height 25
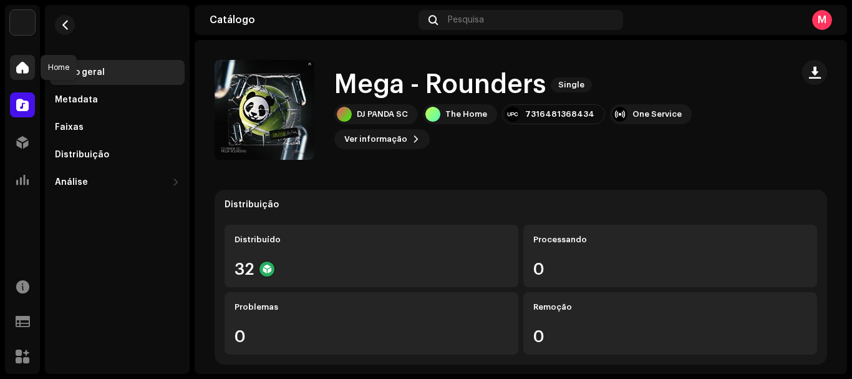
click at [19, 69] on span at bounding box center [22, 67] width 12 height 10
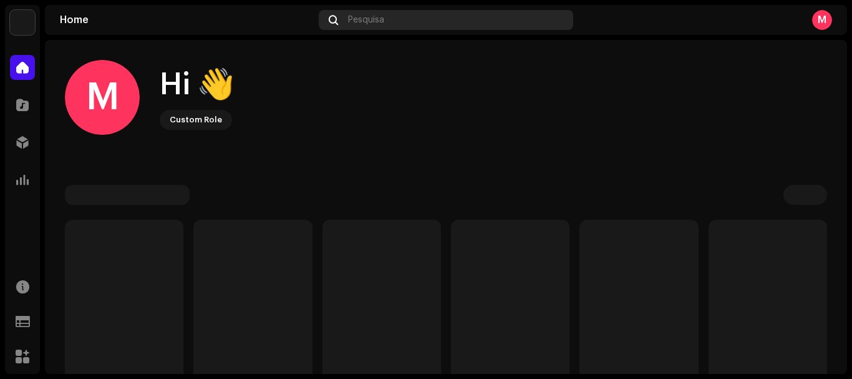
click at [369, 14] on div "Pesquisa" at bounding box center [446, 20] width 254 height 20
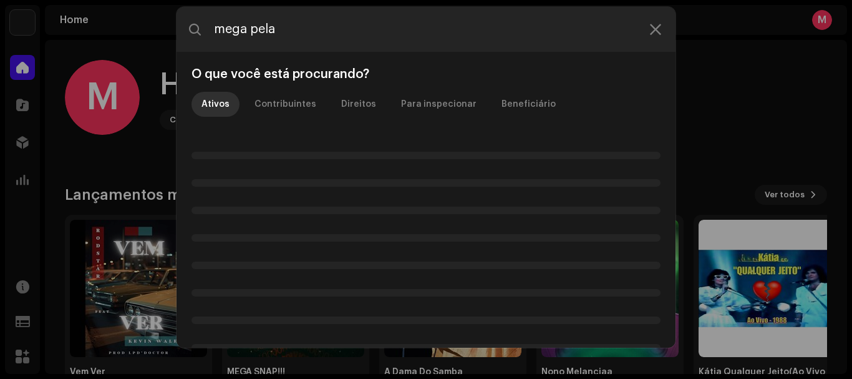
type input "mega pela"
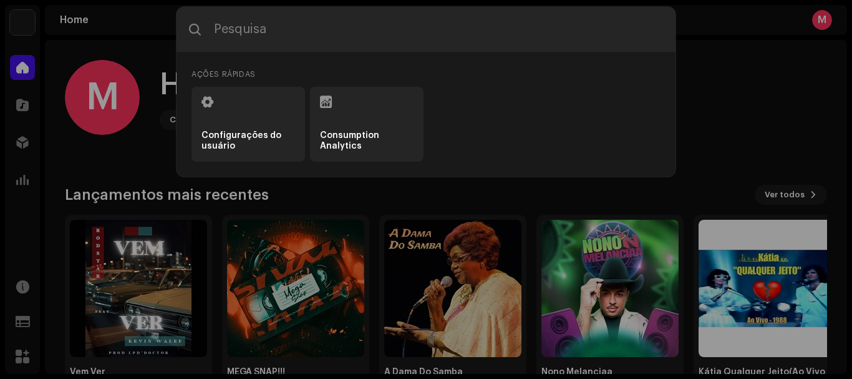
type input "d"
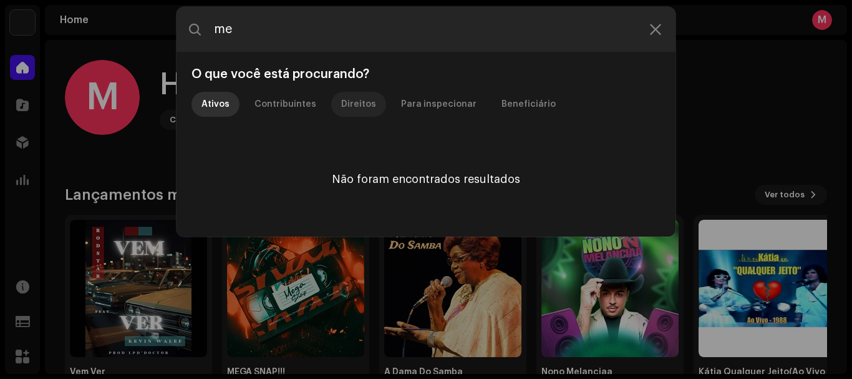
type input "m"
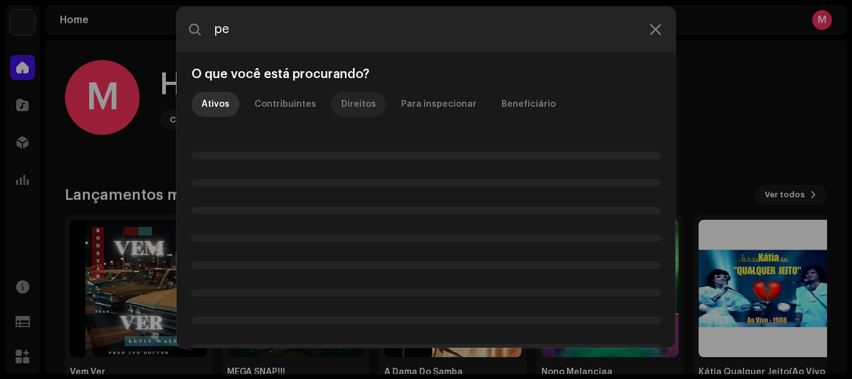
type input "p"
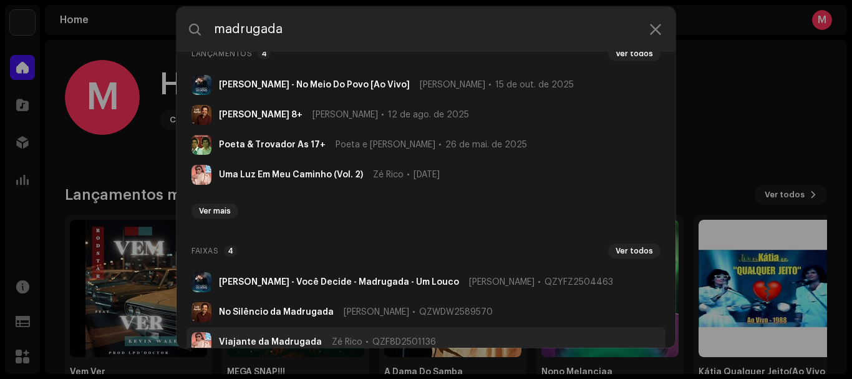
scroll to position [94, 0]
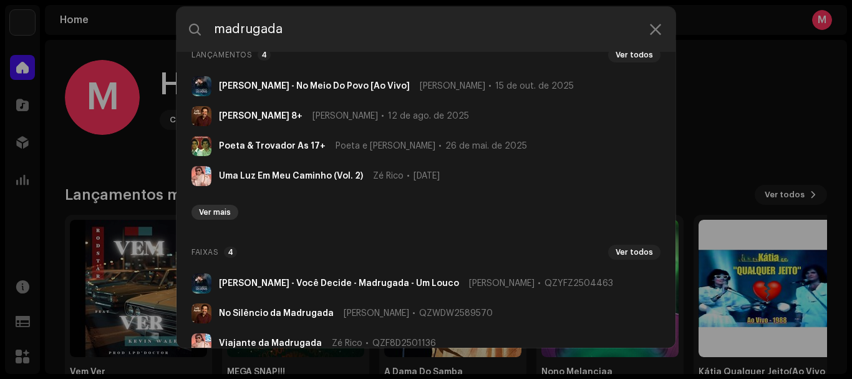
type input "madrugada"
click at [215, 215] on span "Ver mais" at bounding box center [215, 212] width 32 height 10
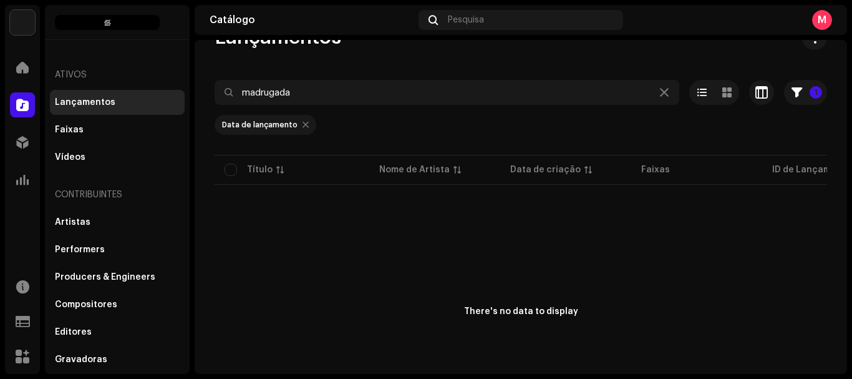
scroll to position [36, 0]
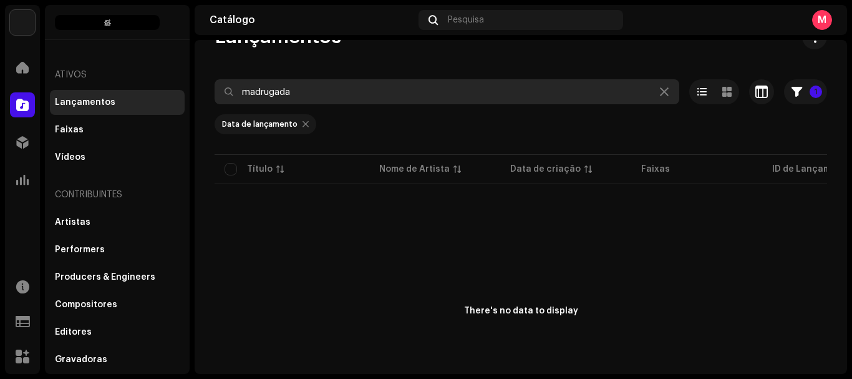
click at [371, 97] on input "madrugada" at bounding box center [447, 91] width 465 height 25
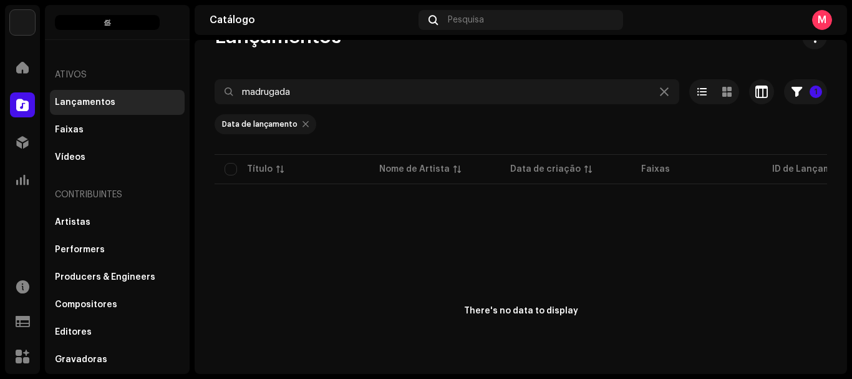
click at [303, 127] on div at bounding box center [306, 124] width 6 height 10
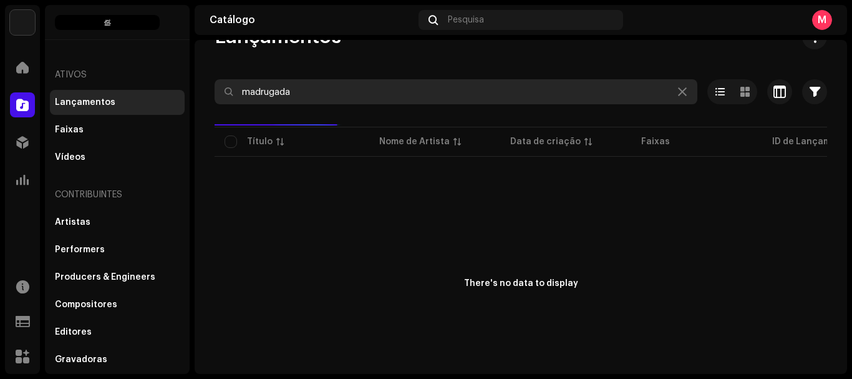
click at [331, 99] on input "madrugada" at bounding box center [456, 91] width 483 height 25
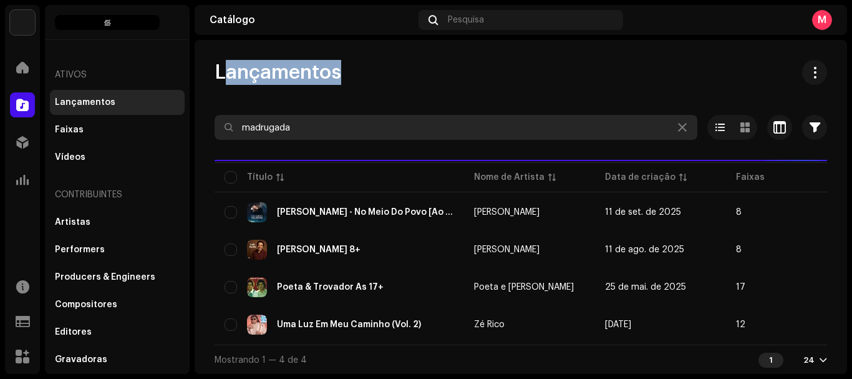
click at [331, 99] on div "Lançamentos madrugada Selecionado 0 Opções Filtros Status de distribuição Nunca…" at bounding box center [521, 217] width 653 height 314
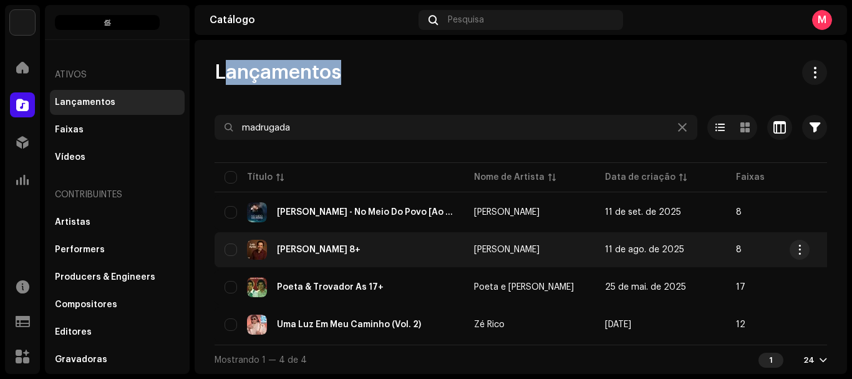
scroll to position [6, 0]
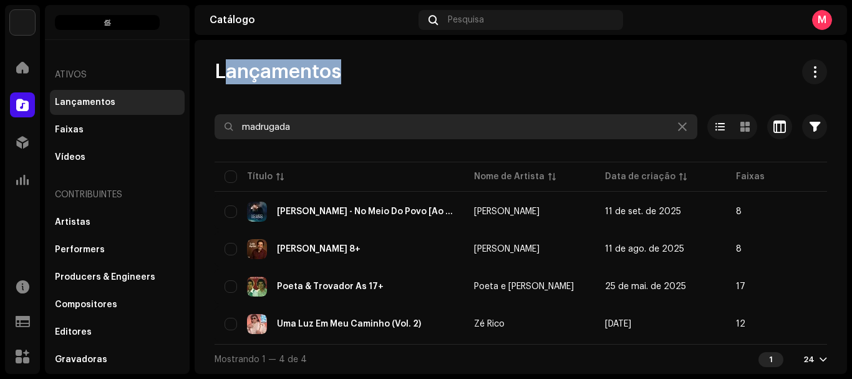
click at [356, 118] on input "madrugada" at bounding box center [456, 126] width 483 height 25
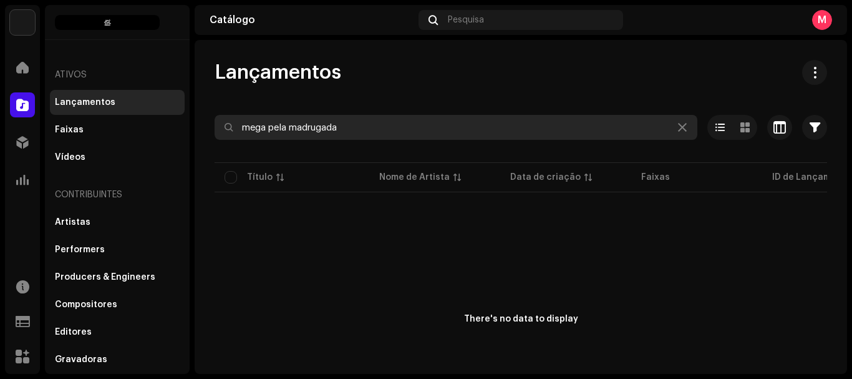
click at [310, 129] on input "mega pela madrugada" at bounding box center [456, 127] width 483 height 25
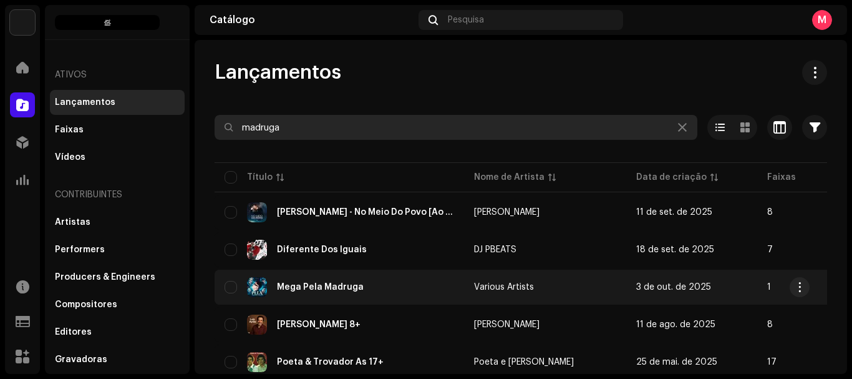
type input "madruga"
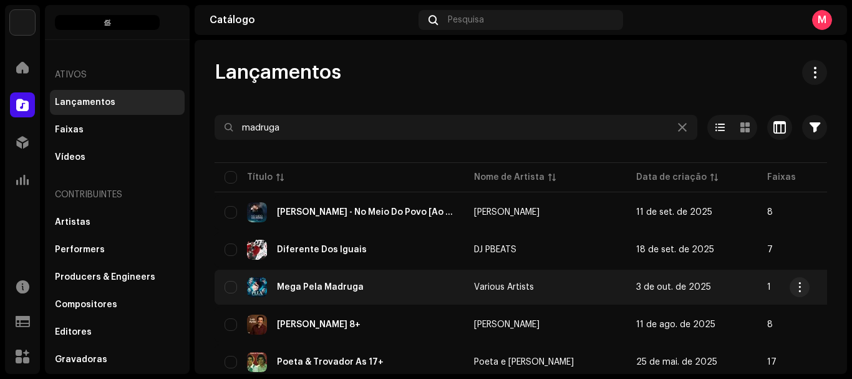
click at [324, 283] on div "Mega Pela Madruga" at bounding box center [320, 287] width 87 height 9
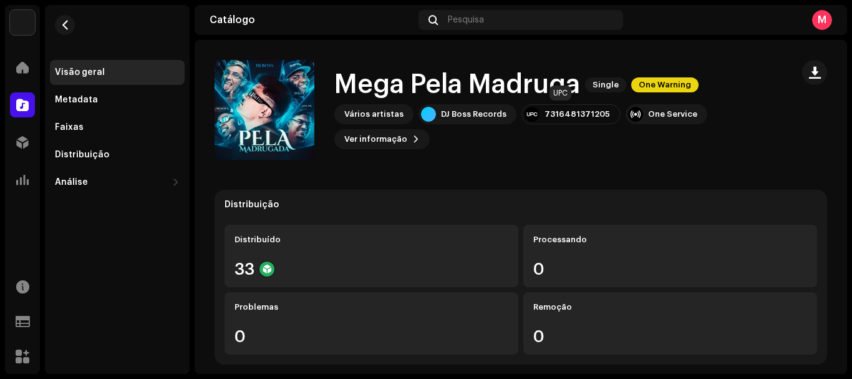
click at [409, 115] on div "7316481371205" at bounding box center [578, 114] width 66 height 10
copy div "7316481371205"
click at [383, 117] on div "Vários artistas" at bounding box center [373, 114] width 59 height 10
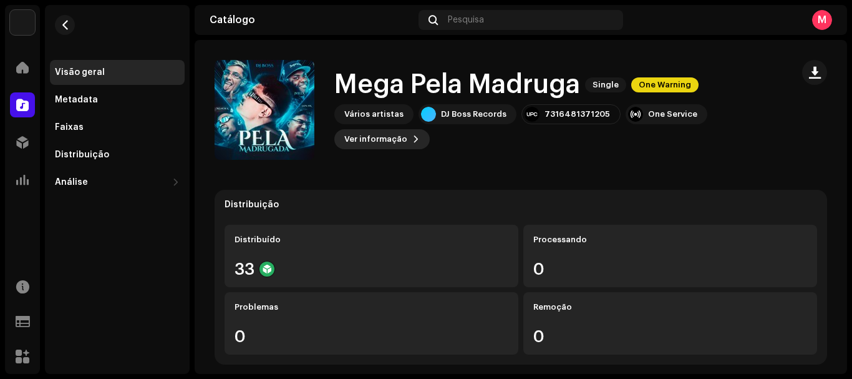
click at [396, 144] on span "Ver informação" at bounding box center [375, 139] width 63 height 25
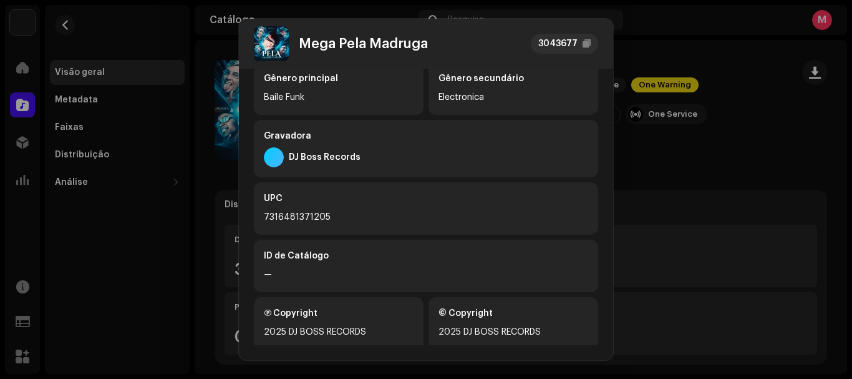
scroll to position [280, 0]
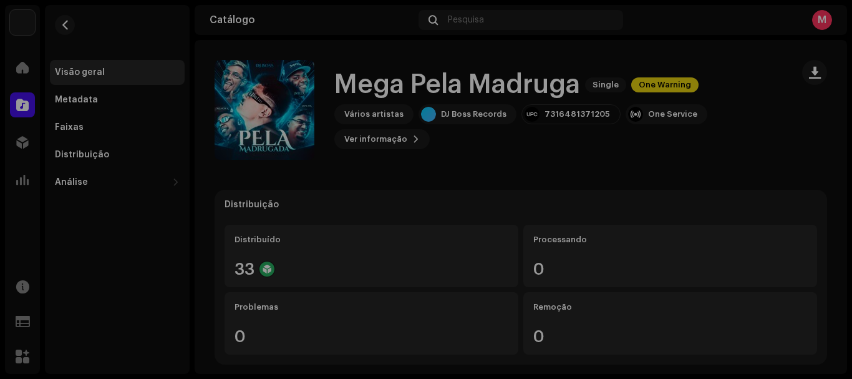
click at [409, 194] on div "Mega Pela Madruga 3043677 Metadata Distribuição Linguagem de Meta-Dados Portugu…" at bounding box center [426, 189] width 852 height 379
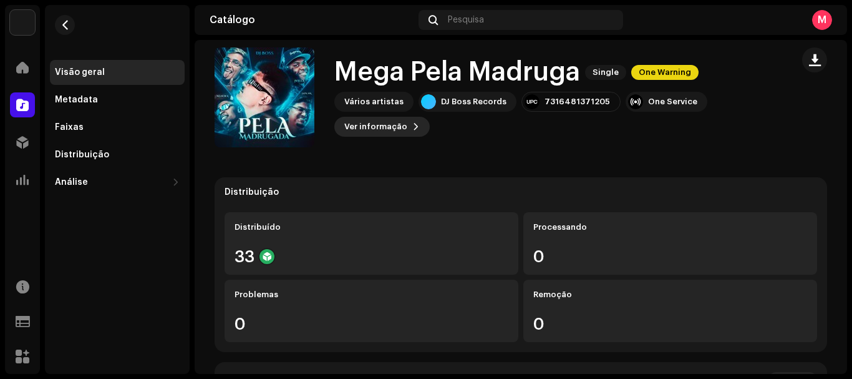
scroll to position [13, 0]
click at [389, 137] on div "Mega Pela Madruga Single One Warning Vários artistas DJ Boss Records 7316481371…" at bounding box center [499, 97] width 568 height 100
click at [389, 124] on span "Ver informação" at bounding box center [375, 126] width 63 height 25
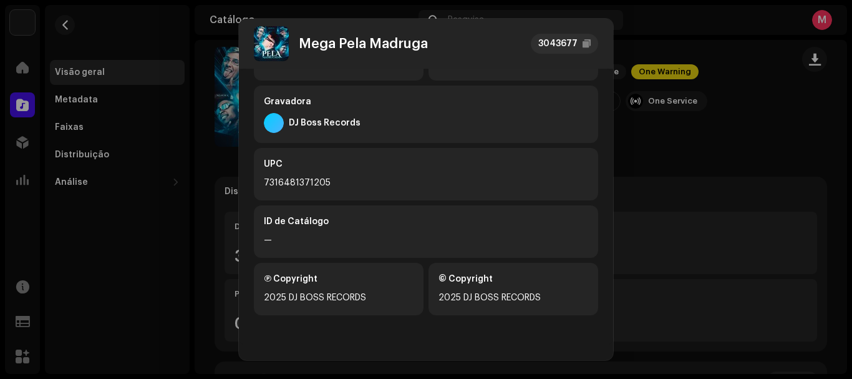
scroll to position [0, 0]
